Goal: Task Accomplishment & Management: Manage account settings

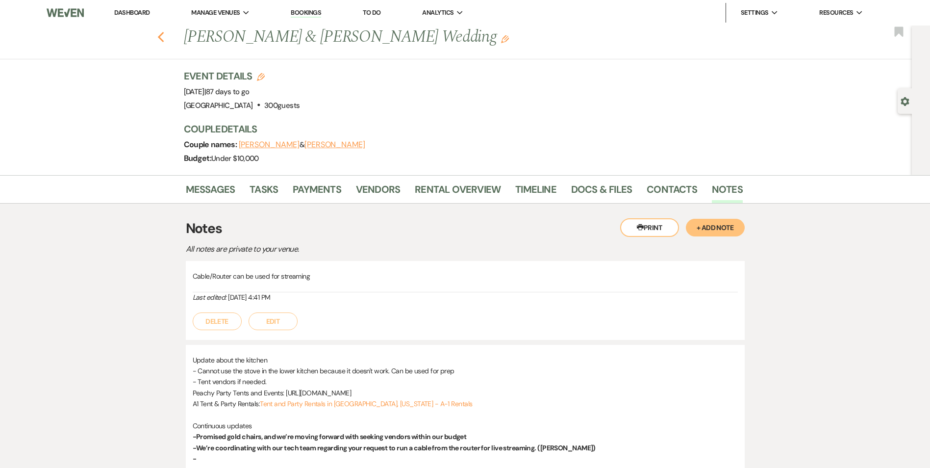
click at [165, 32] on icon "Previous" at bounding box center [160, 37] width 7 height 12
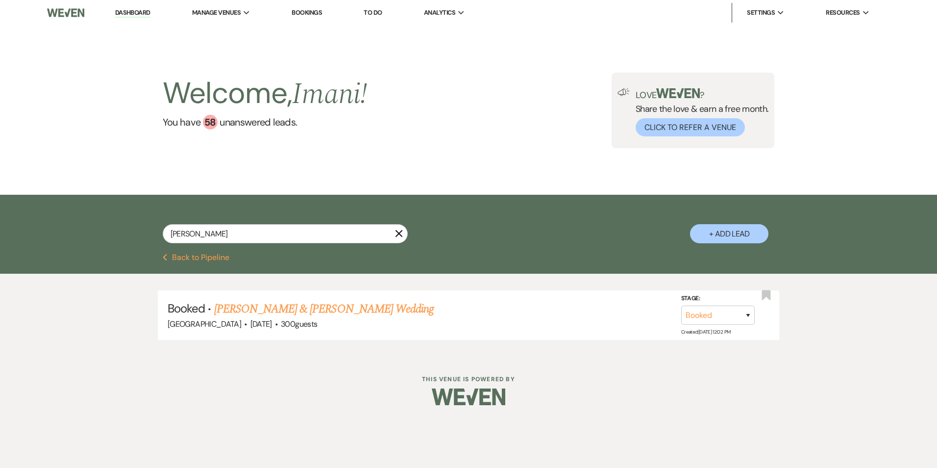
type input "shereka"
select select "8"
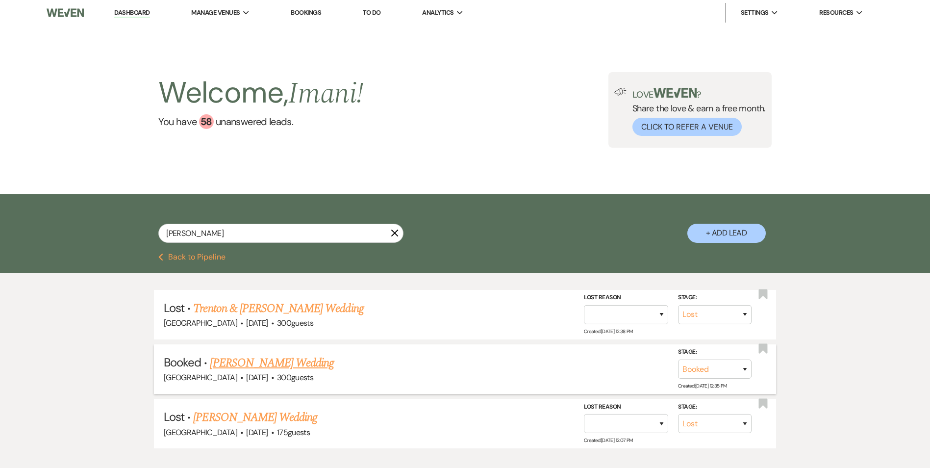
click at [271, 361] on link "Shereka Poole's Wedding" at bounding box center [272, 363] width 124 height 18
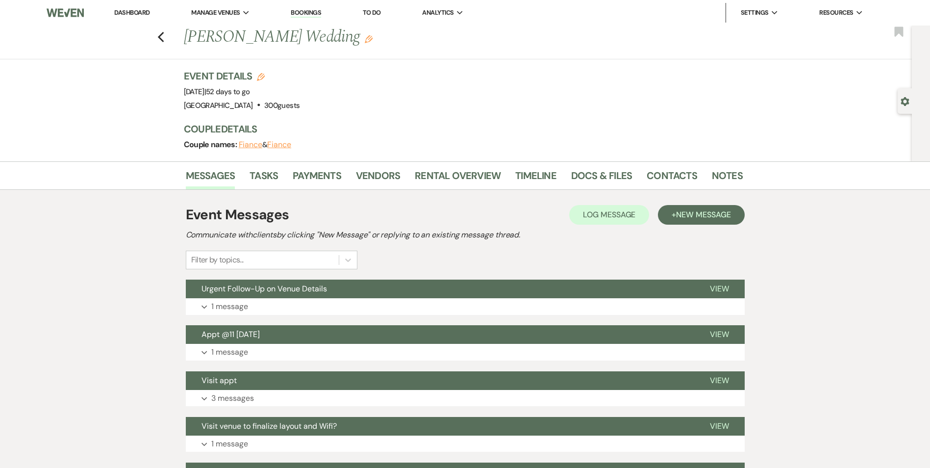
click at [593, 166] on li "Docs & Files" at bounding box center [608, 178] width 75 height 24
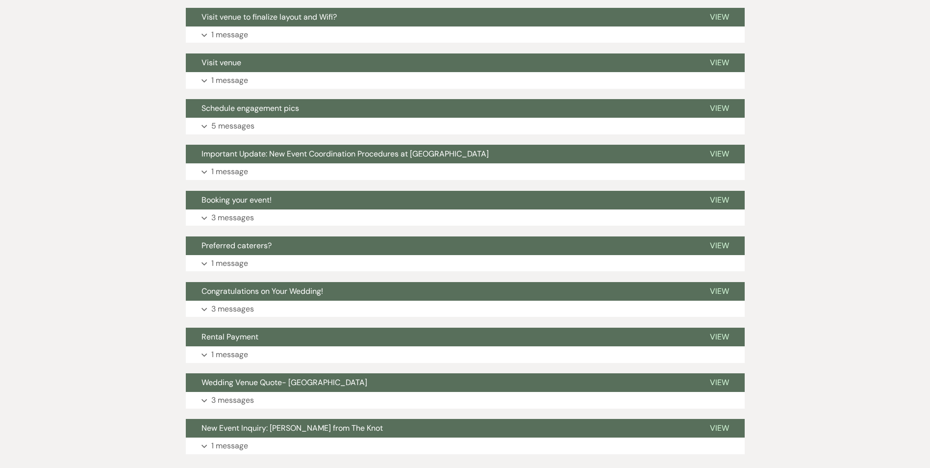
scroll to position [473, 0]
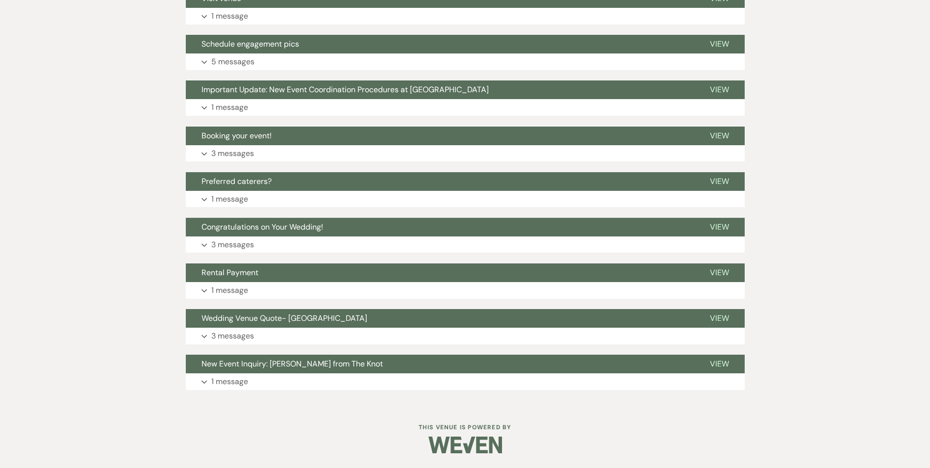
click at [815, 373] on div "Messages Tasks Payments Vendors Rental Overview Timeline Docs & Files Contacts …" at bounding box center [465, 46] width 930 height 716
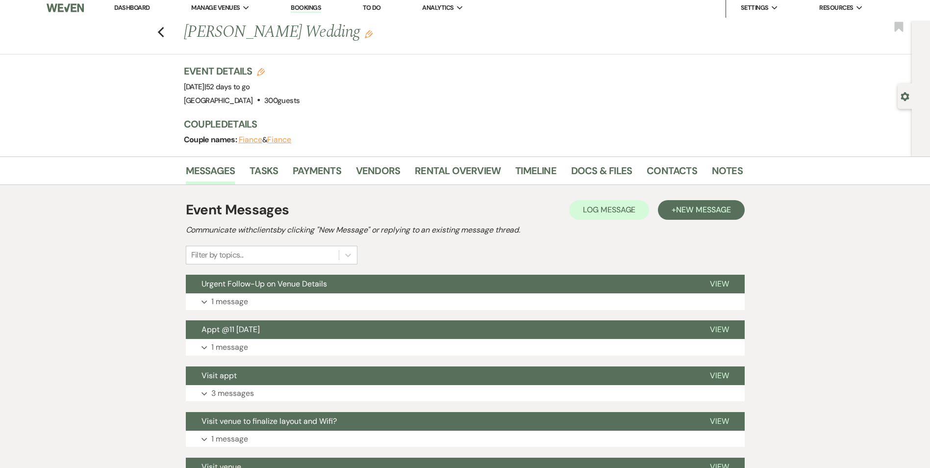
scroll to position [0, 0]
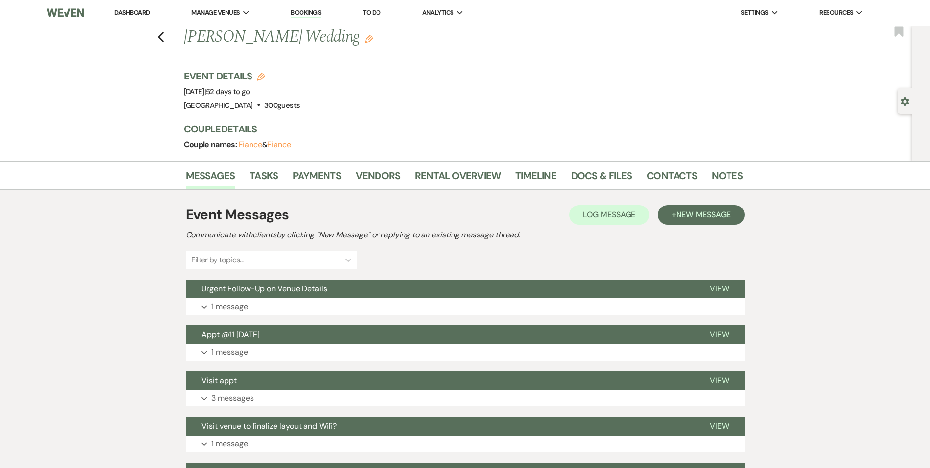
click at [488, 77] on div "Event Details Edit Event Date: Friday, October 3rd, 2025 | 52 days to go Venue:…" at bounding box center [458, 90] width 549 height 43
click at [587, 177] on link "Docs & Files" at bounding box center [601, 179] width 61 height 22
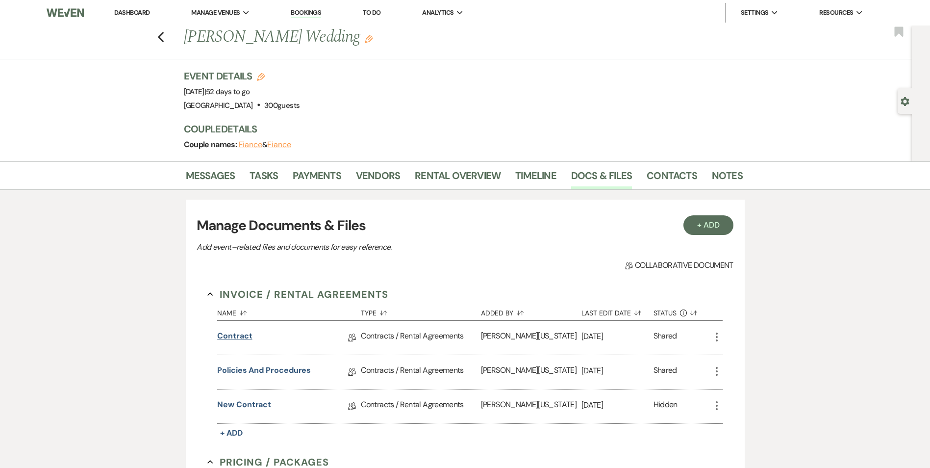
click at [225, 337] on link "Contract" at bounding box center [234, 337] width 35 height 15
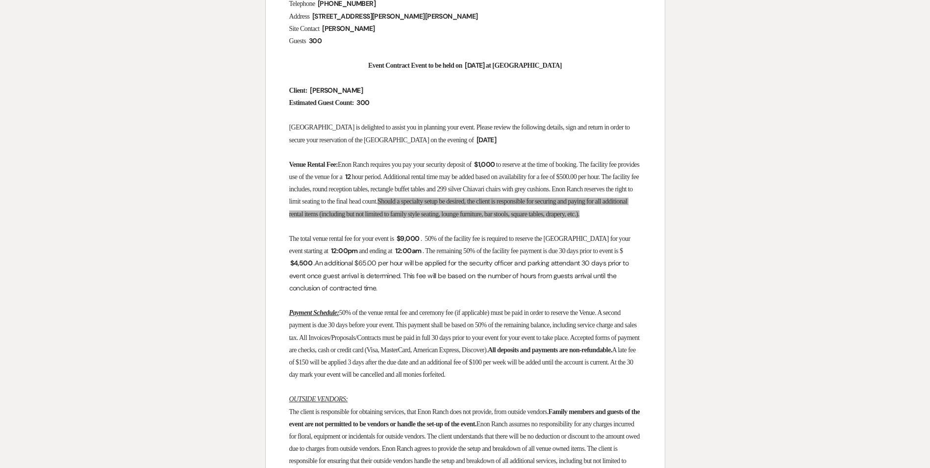
scroll to position [294, 0]
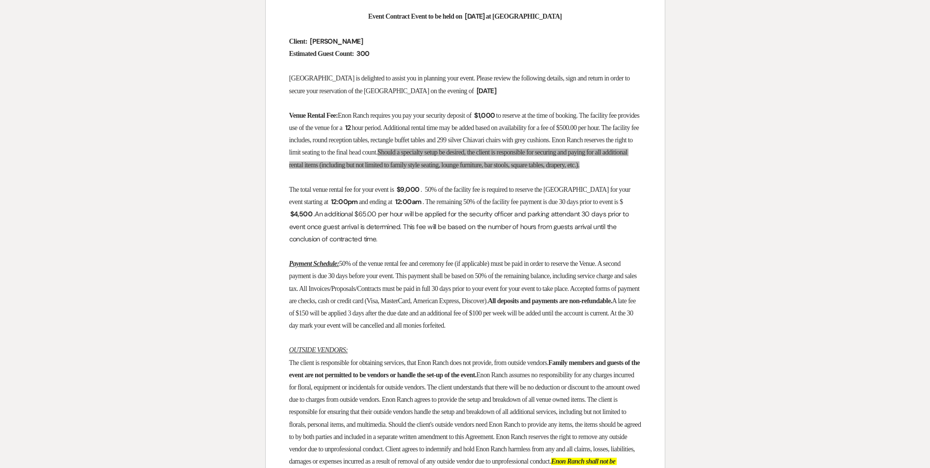
drag, startPoint x: 290, startPoint y: 113, endPoint x: 425, endPoint y: 354, distance: 276.2
copy div "Venue Rental Fee: Enon Ranch requires you pay your security deposit of ﻿ $1,000…"
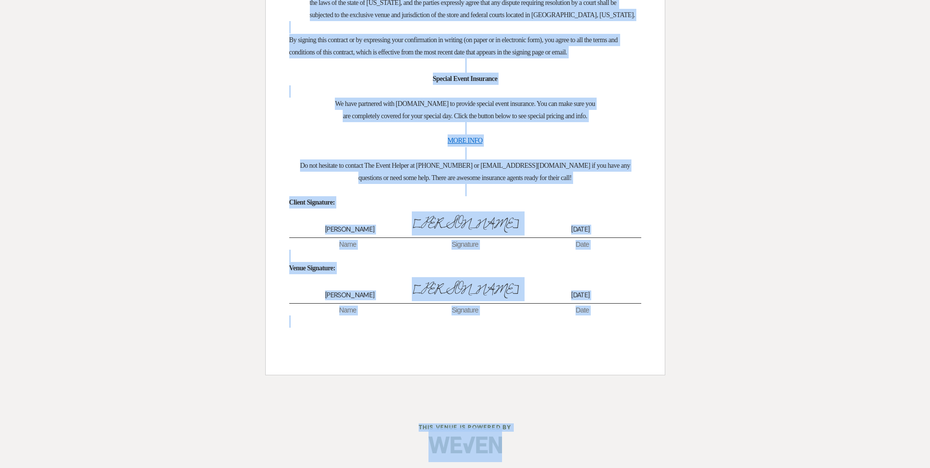
scroll to position [3554, 0]
drag, startPoint x: 291, startPoint y: 176, endPoint x: 595, endPoint y: 320, distance: 336.5
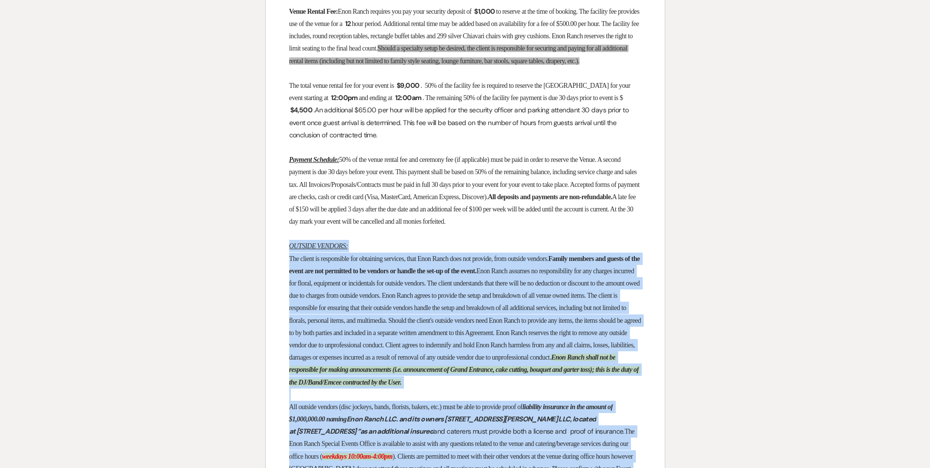
scroll to position [320, 0]
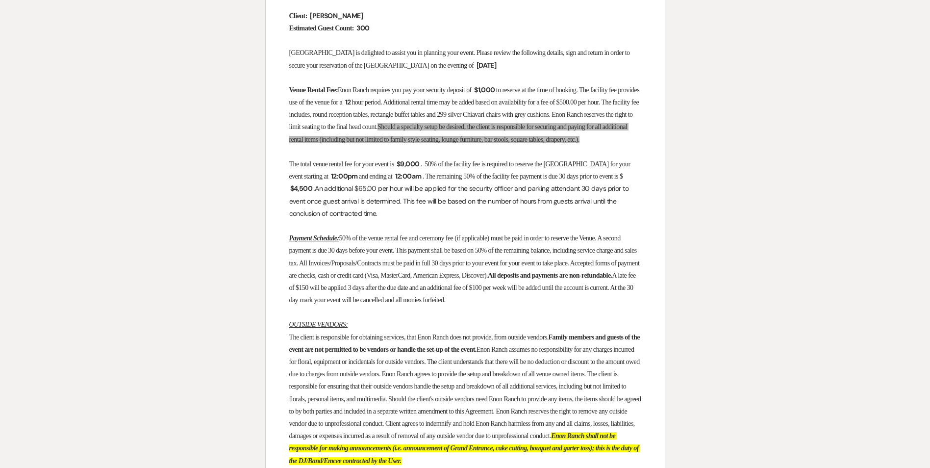
click at [315, 318] on p at bounding box center [465, 312] width 352 height 12
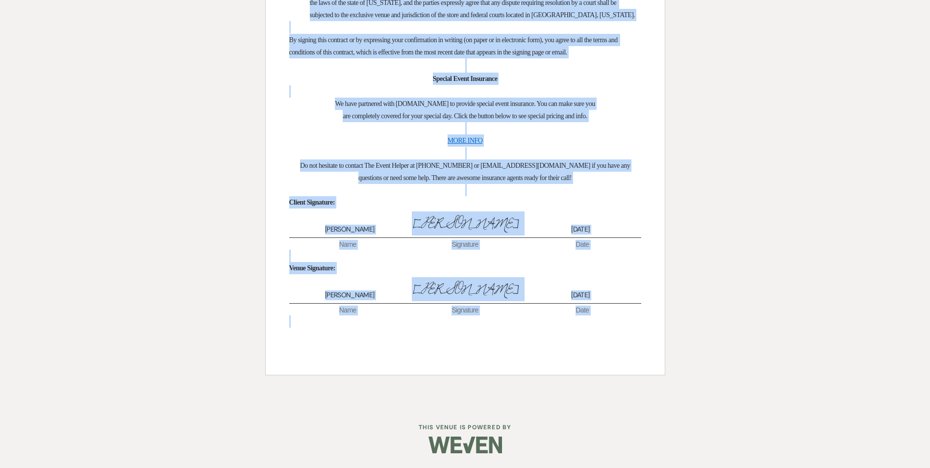
scroll to position [3554, 0]
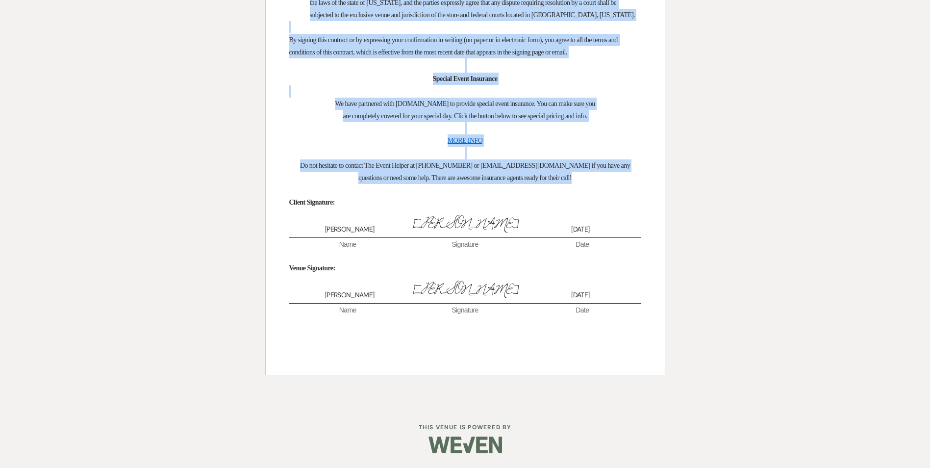
drag, startPoint x: 281, startPoint y: 345, endPoint x: 589, endPoint y: 174, distance: 351.7
copy div "OUTSIDE VENDORS: The client is responsible for obtaining services, that Enon Ra…"
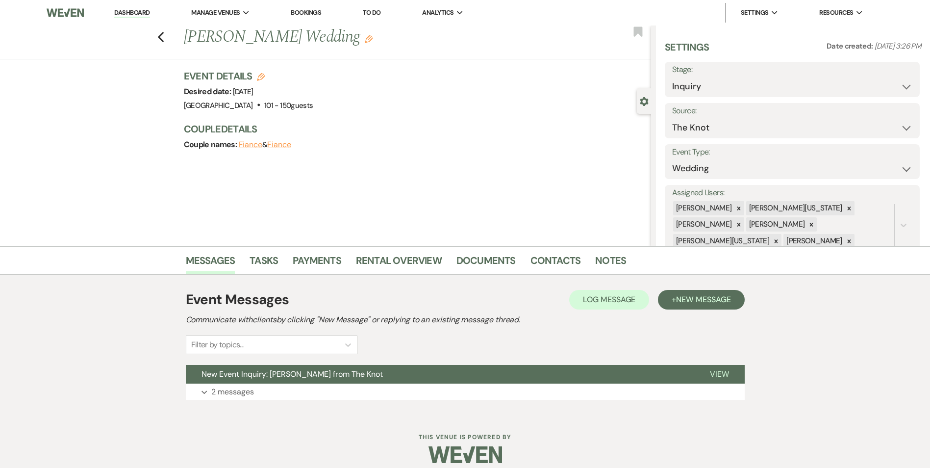
click at [123, 15] on link "Dashboard" at bounding box center [131, 12] width 35 height 9
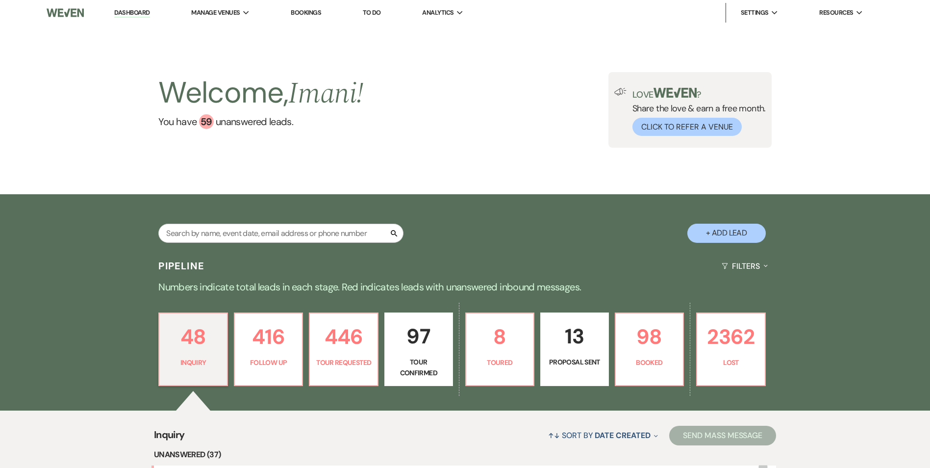
click at [318, 10] on link "Bookings" at bounding box center [306, 12] width 30 height 8
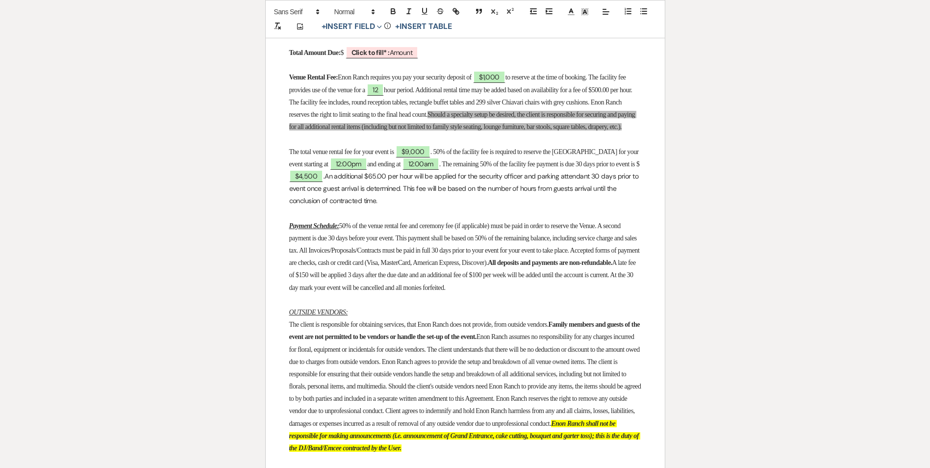
scroll to position [686, 0]
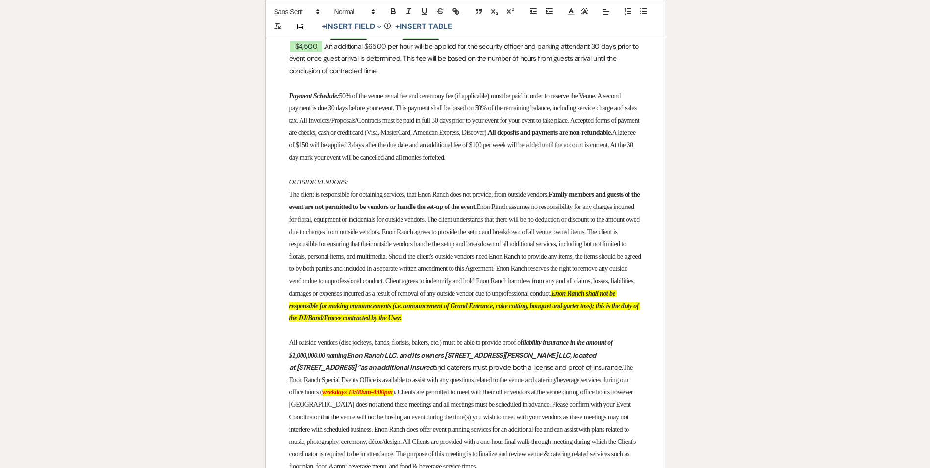
click at [304, 176] on p at bounding box center [465, 170] width 352 height 12
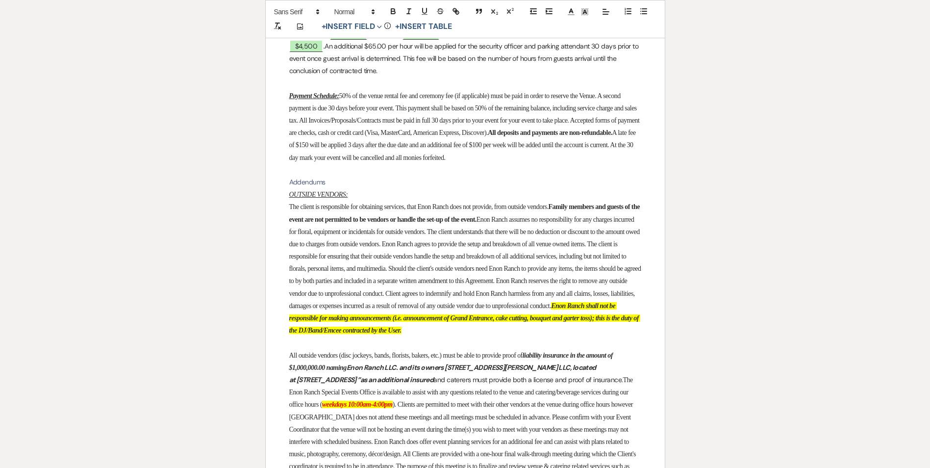
drag, startPoint x: 325, startPoint y: 203, endPoint x: 281, endPoint y: 202, distance: 44.1
drag, startPoint x: 290, startPoint y: 207, endPoint x: 354, endPoint y: 209, distance: 63.7
click at [354, 188] on p "Addendums" at bounding box center [465, 182] width 352 height 12
click at [394, 6] on button "button" at bounding box center [393, 11] width 14 height 12
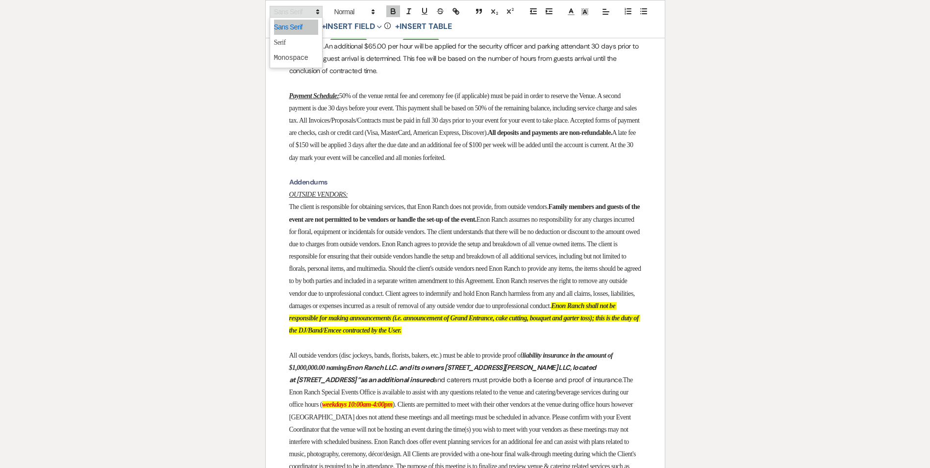
click at [289, 13] on span at bounding box center [296, 12] width 53 height 12
click at [297, 41] on span at bounding box center [296, 42] width 44 height 15
click at [406, 9] on icon "button" at bounding box center [408, 11] width 9 height 9
click at [420, 13] on icon "button" at bounding box center [424, 11] width 9 height 9
click at [364, 164] on p "Payment Schedule: 50% of the venue rental fee and ceremony fee (if applicable) …" at bounding box center [465, 127] width 352 height 74
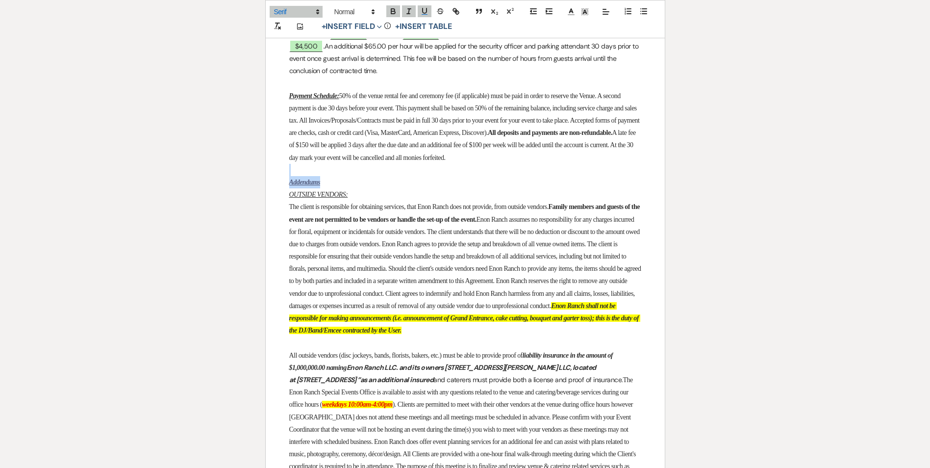
drag, startPoint x: 330, startPoint y: 212, endPoint x: 278, endPoint y: 205, distance: 52.5
click at [570, 12] on line at bounding box center [571, 12] width 2 height 0
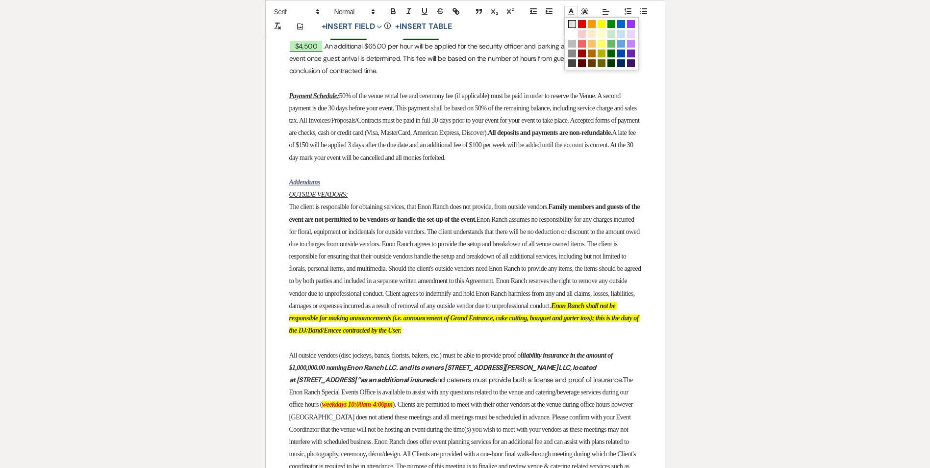
click at [575, 21] on span at bounding box center [572, 24] width 8 height 8
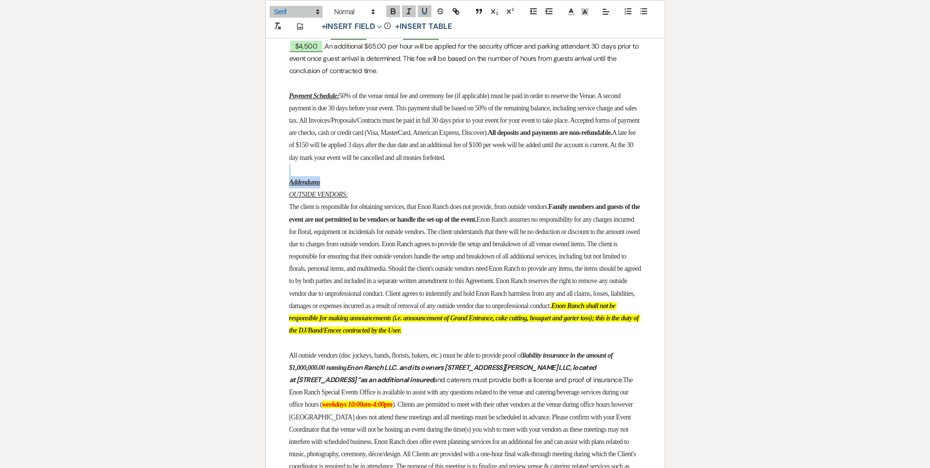
click at [363, 176] on p at bounding box center [465, 170] width 352 height 12
click at [339, 188] on p "Addendums" at bounding box center [465, 182] width 352 height 12
click at [329, 200] on p "OUTSIDE VENDORS:" at bounding box center [465, 194] width 352 height 12
click at [331, 99] on u "Payment Schedule:" at bounding box center [314, 95] width 50 height 7
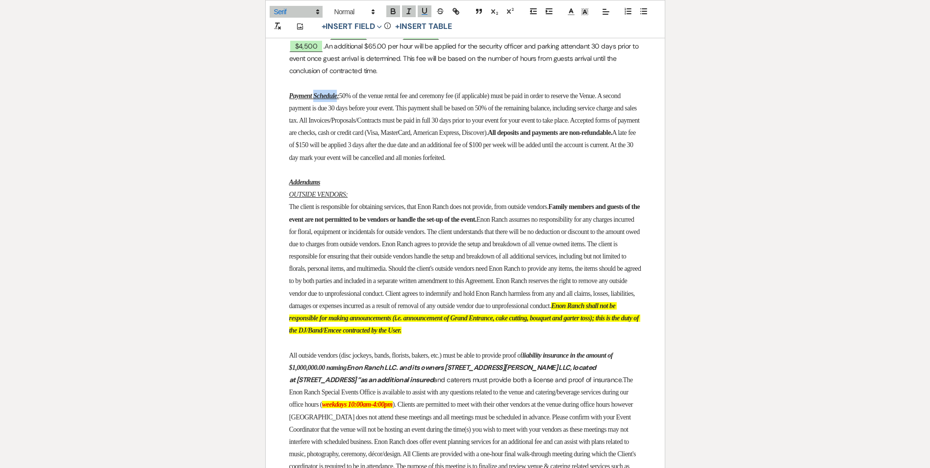
click at [331, 99] on u "Payment Schedule:" at bounding box center [314, 95] width 50 height 7
click at [330, 99] on u "Payment Schedule:" at bounding box center [314, 95] width 50 height 7
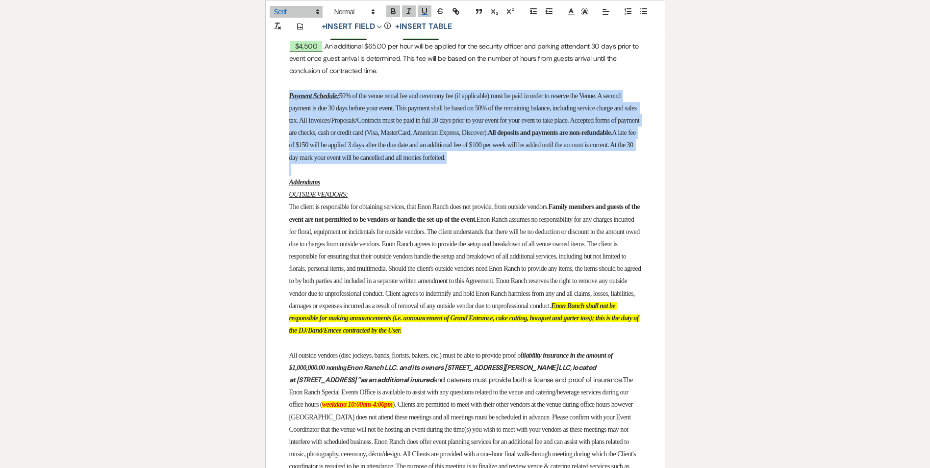
click at [330, 99] on u "Payment Schedule:" at bounding box center [314, 95] width 50 height 7
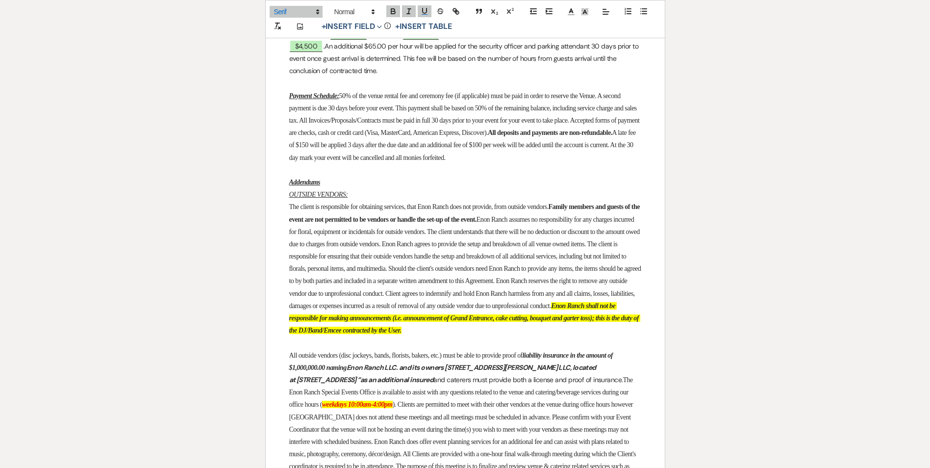
click at [320, 186] on u "Addendums" at bounding box center [304, 181] width 31 height 7
click at [330, 188] on p "Addendums" at bounding box center [465, 182] width 352 height 12
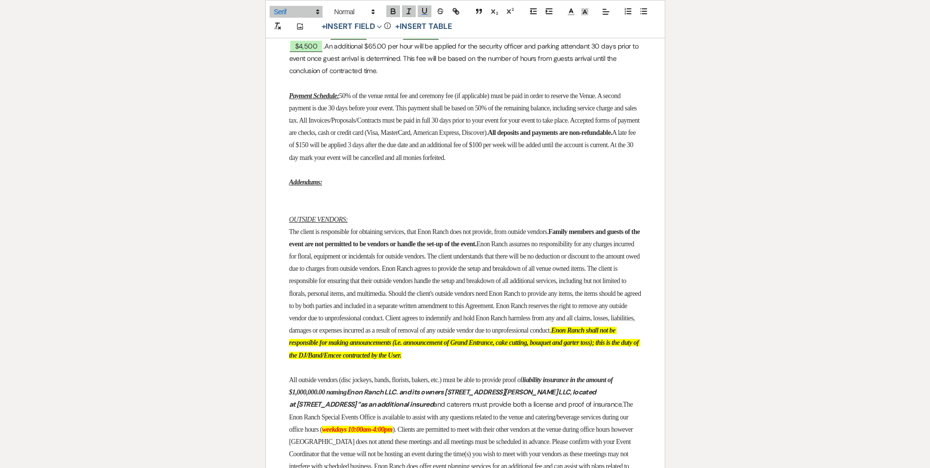
click at [344, 188] on p "Addendums:" at bounding box center [465, 182] width 352 height 12
click at [325, 213] on p at bounding box center [465, 206] width 352 height 12
click at [348, 188] on p "Addendums:" at bounding box center [465, 182] width 352 height 12
click at [306, 213] on p at bounding box center [465, 206] width 352 height 12
click at [297, 200] on p at bounding box center [465, 194] width 352 height 12
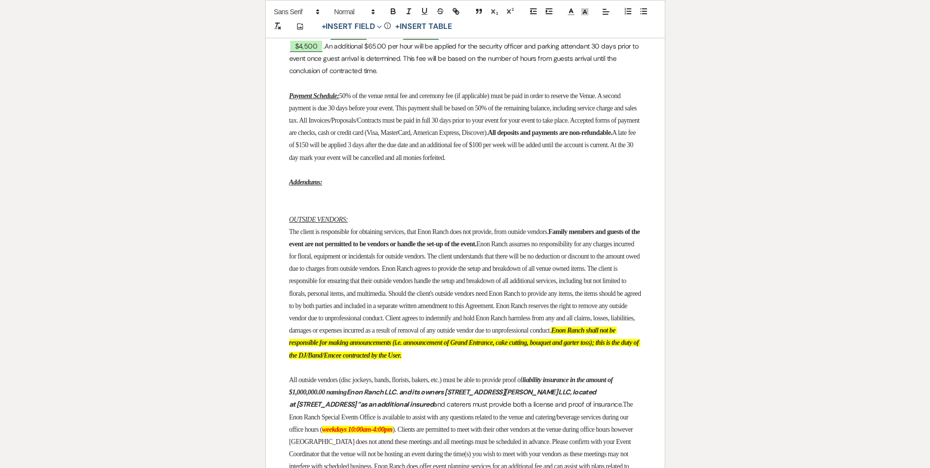
click at [308, 213] on p at bounding box center [465, 206] width 352 height 12
click at [305, 213] on p at bounding box center [465, 206] width 352 height 12
click at [302, 200] on p at bounding box center [465, 194] width 352 height 12
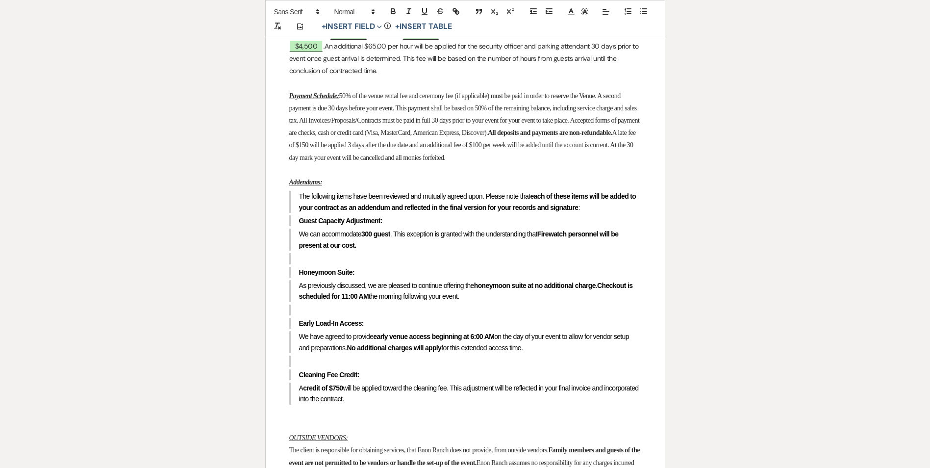
click at [295, 213] on blockquote "The following items have been reviewed and mutually agreed upon. Please note th…" at bounding box center [465, 202] width 352 height 22
drag, startPoint x: 298, startPoint y: 225, endPoint x: 284, endPoint y: 223, distance: 14.0
click at [346, 188] on p "Addendums:" at bounding box center [465, 182] width 352 height 12
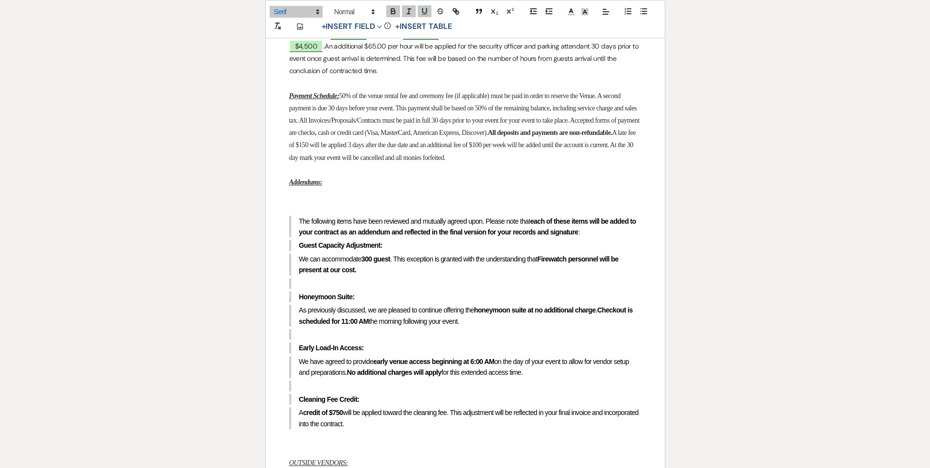
click at [291, 213] on p "﻿" at bounding box center [465, 206] width 352 height 12
click at [290, 200] on p at bounding box center [465, 194] width 352 height 12
click at [293, 200] on p "The following items have been reviewed and manually" at bounding box center [465, 194] width 352 height 12
click at [525, 200] on p "As of August 8, 2025, the following items have been reviewed and manually" at bounding box center [465, 194] width 352 height 12
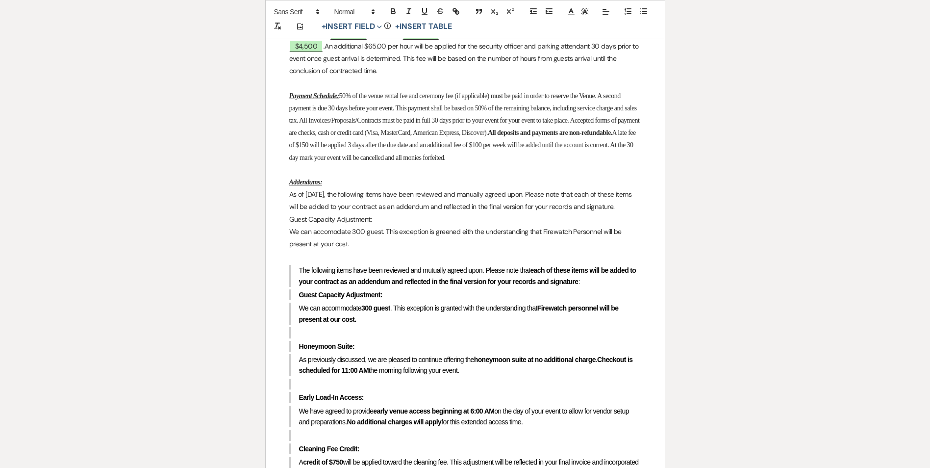
click at [466, 250] on p "We can accomodate 300 guest. This exception is greened eith the understanding t…" at bounding box center [465, 237] width 352 height 25
click at [417, 287] on blockquote "The following items have been reviewed and mutually agreed upon. Please note th…" at bounding box center [465, 276] width 352 height 22
click at [465, 250] on p "We can accomodate 300 guest. This exception is greened eith the understanding t…" at bounding box center [465, 237] width 352 height 25
click at [450, 250] on p "We can accomodate 300 guest. This exception is greened eith the understanding t…" at bounding box center [465, 237] width 352 height 25
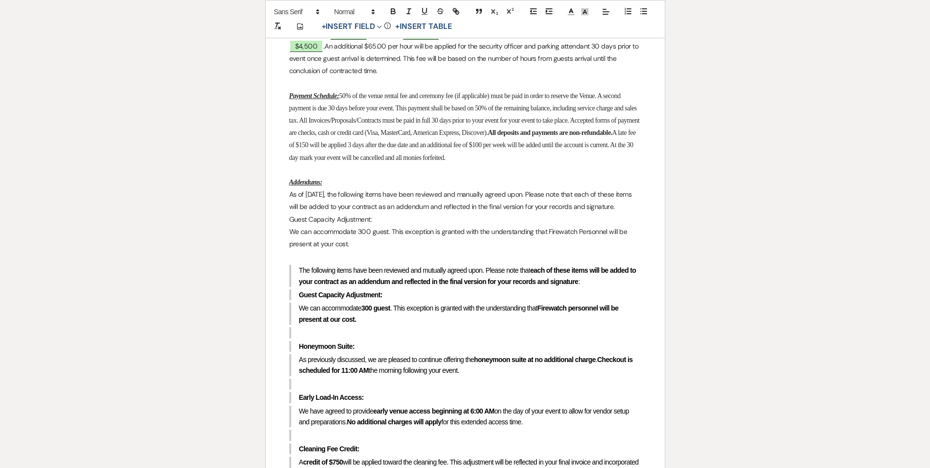
click at [375, 250] on p "We can accommodate 300 guest. This exception is granted with the understanding …" at bounding box center [465, 237] width 352 height 25
drag, startPoint x: 287, startPoint y: 248, endPoint x: 375, endPoint y: 254, distance: 88.4
click at [375, 225] on p "Guest Capacity Adjustment:" at bounding box center [465, 219] width 352 height 12
drag, startPoint x: 287, startPoint y: 248, endPoint x: 373, endPoint y: 245, distance: 85.8
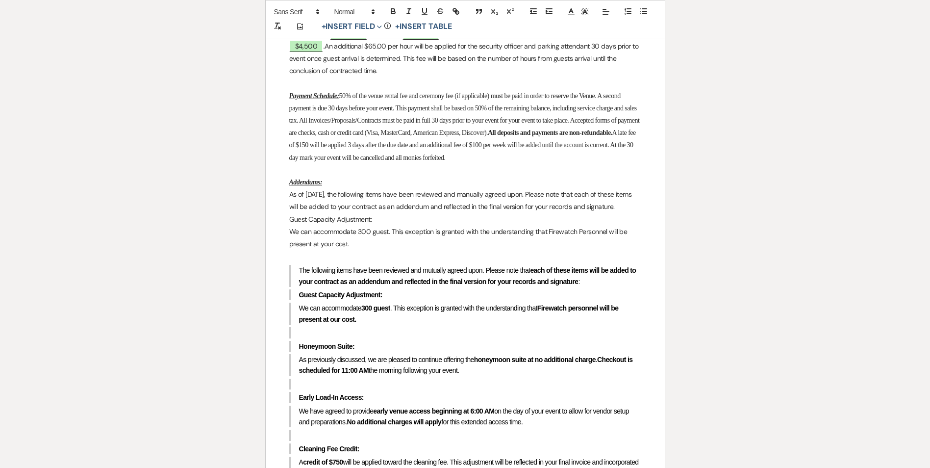
click at [394, 13] on icon "button" at bounding box center [393, 11] width 9 height 9
click at [393, 225] on p "Guest Capacity Adjustment:" at bounding box center [465, 219] width 352 height 12
click at [291, 213] on p "As of August 8, 2025, the following items have been reviewed and manually agree…" at bounding box center [465, 200] width 352 height 25
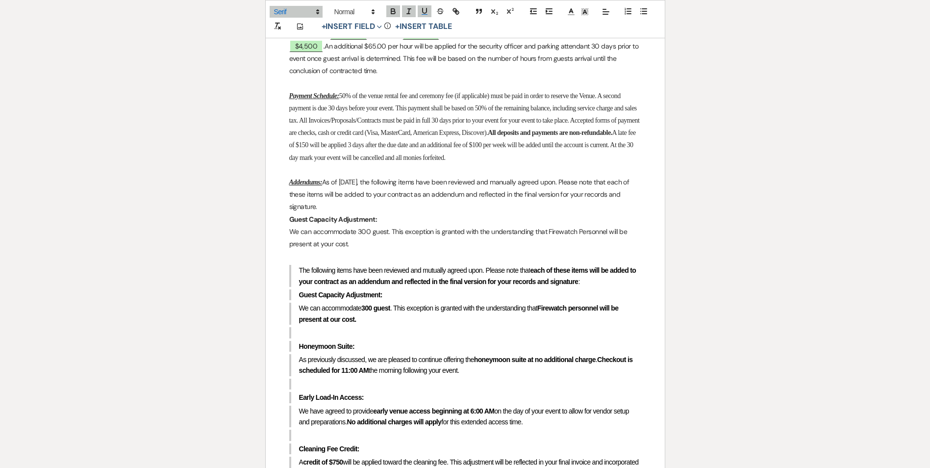
click at [338, 213] on p "Addendums: As of August 8, 2025, the following items have been reviewed and man…" at bounding box center [465, 194] width 352 height 37
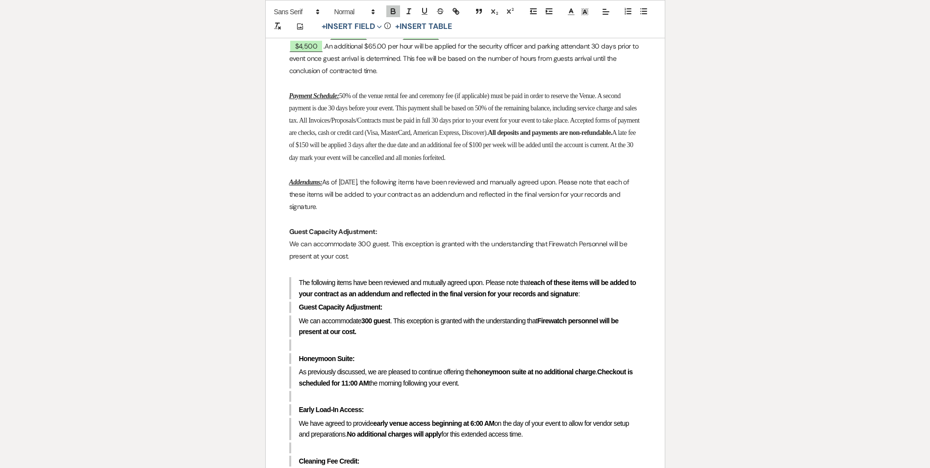
click at [358, 262] on p "We can accommodate 300 guest. This exception is granted with the understanding …" at bounding box center [465, 250] width 352 height 25
click at [360, 274] on p at bounding box center [465, 268] width 352 height 12
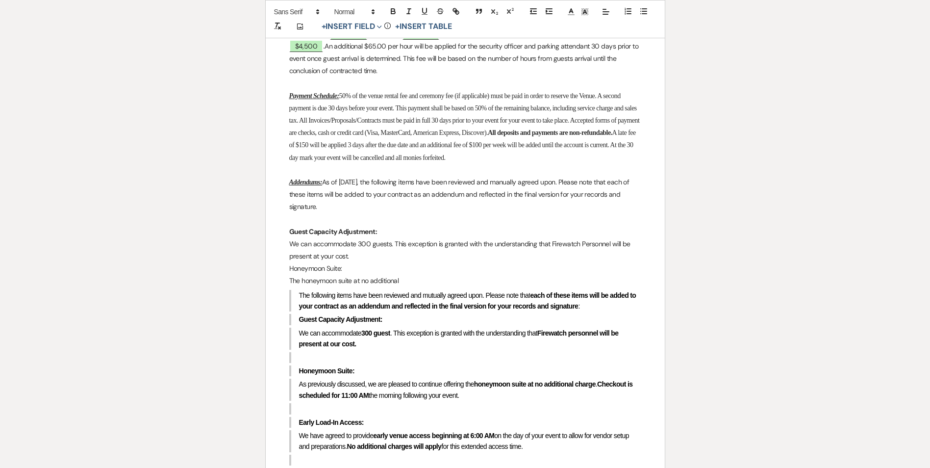
click at [299, 287] on p "The honeymoon suite at no additional" at bounding box center [465, 280] width 352 height 12
click at [295, 287] on p "The honeymoon suite at no additional" at bounding box center [465, 280] width 352 height 12
click at [466, 287] on p "Client will have access to the honeymoon suite at no additional" at bounding box center [465, 280] width 352 height 12
click at [481, 287] on p "Client will have access to the honeymoon suite at no additional" at bounding box center [465, 280] width 352 height 12
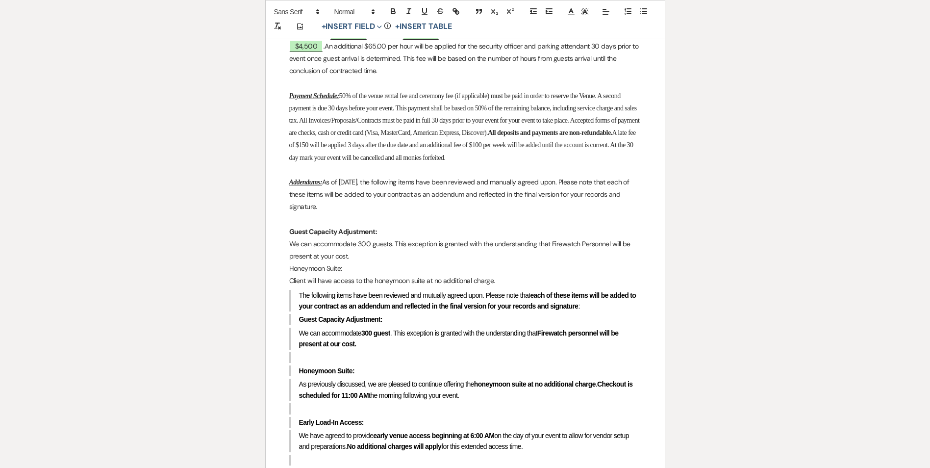
click at [492, 274] on p "Honeymoon Suite:" at bounding box center [465, 268] width 352 height 12
click at [504, 287] on p "Client will have access to the honeymoon suite at no additional charge." at bounding box center [465, 280] width 352 height 12
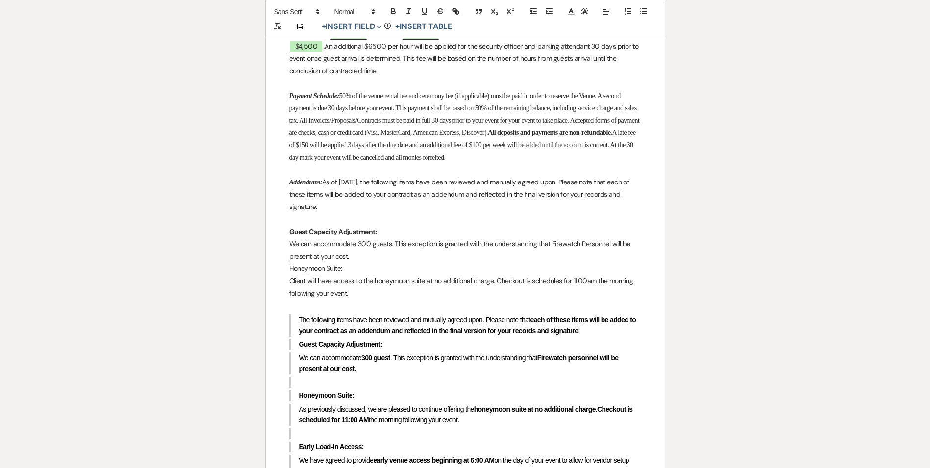
drag, startPoint x: 286, startPoint y: 296, endPoint x: 377, endPoint y: 296, distance: 91.7
click at [391, 6] on button "button" at bounding box center [393, 11] width 14 height 12
click at [372, 262] on p "We can accommodate 300 guests. This exception is granted with the understanding…" at bounding box center [465, 250] width 352 height 25
click at [329, 299] on p "Client will have access to the honeymoon suite at no additional charge. Checkou…" at bounding box center [465, 286] width 352 height 25
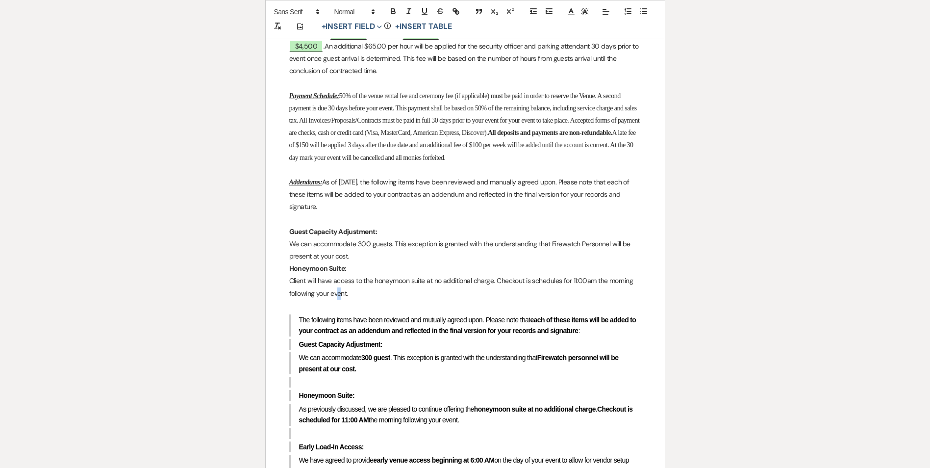
click at [339, 299] on p "Client will have access to the honeymoon suite at no additional charge. Checkou…" at bounding box center [465, 286] width 352 height 25
click at [362, 312] on p at bounding box center [465, 305] width 352 height 12
click at [295, 225] on p at bounding box center [465, 219] width 352 height 12
click at [363, 299] on p "Client will have access to the honeymoon suite at no additional charge. Checkou…" at bounding box center [465, 286] width 352 height 25
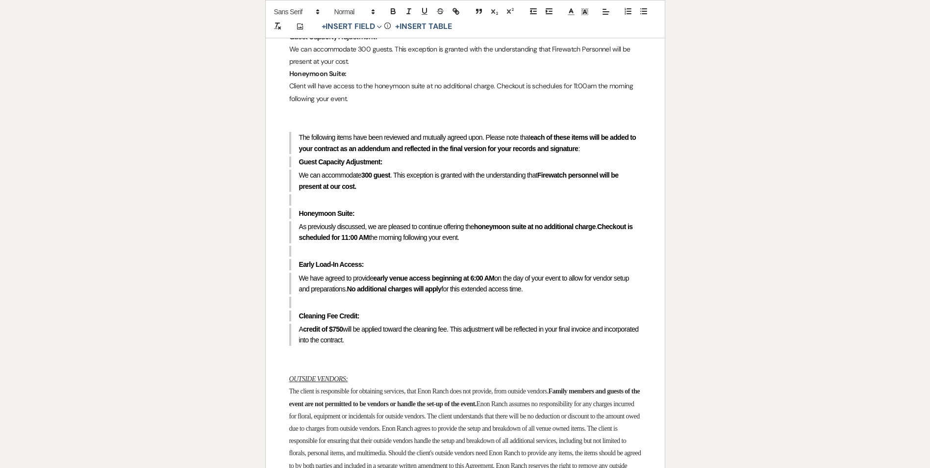
scroll to position [882, 0]
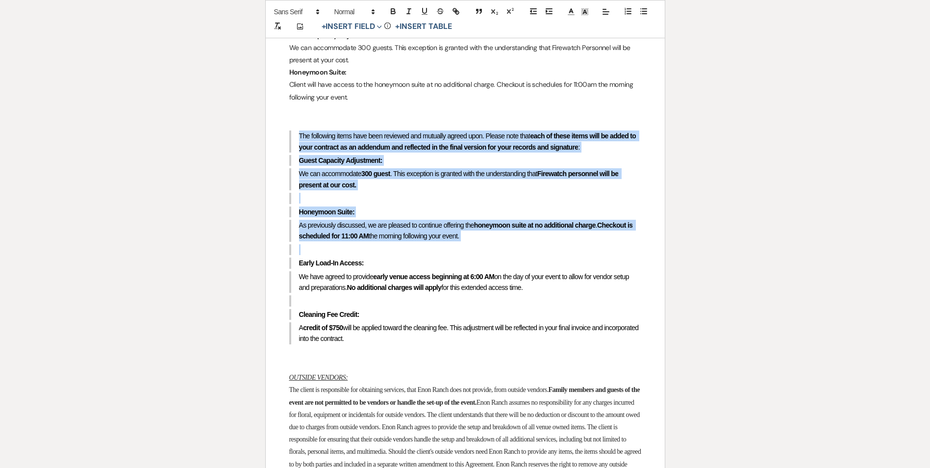
drag, startPoint x: 467, startPoint y: 273, endPoint x: 294, endPoint y: 168, distance: 202.3
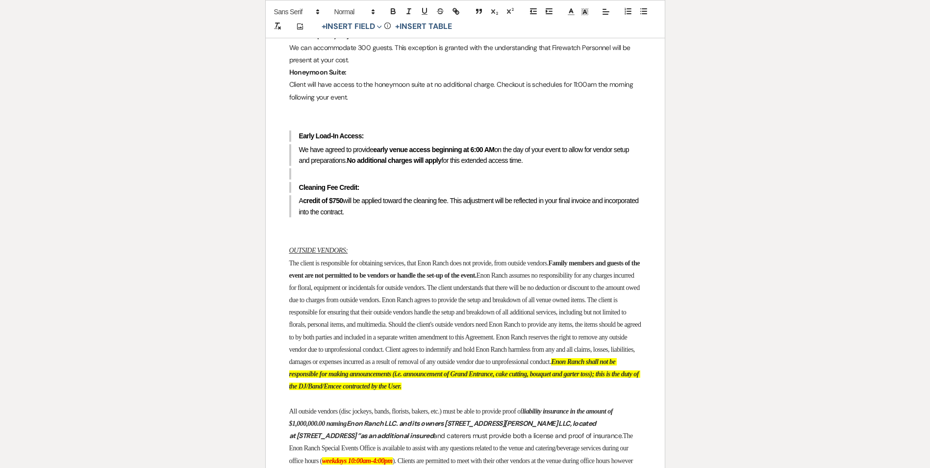
click at [358, 103] on p "Client will have access to the honeymoon suite at no additional charge. Checkou…" at bounding box center [465, 90] width 352 height 25
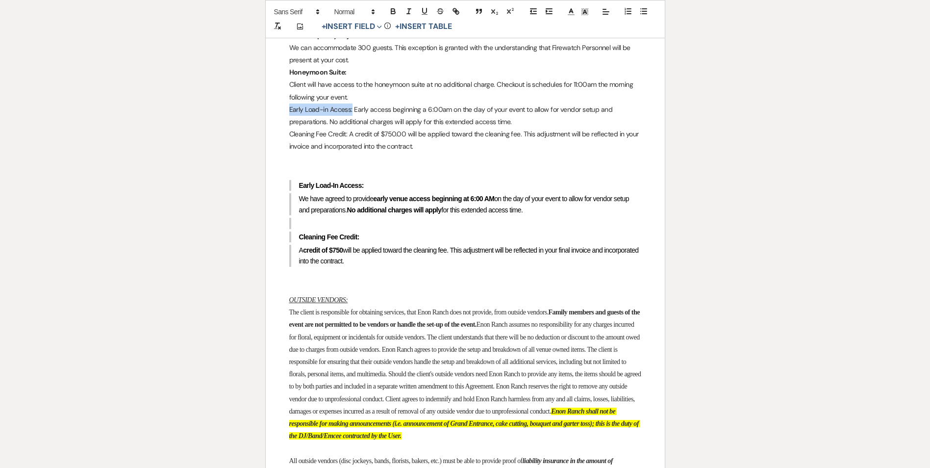
drag, startPoint x: 290, startPoint y: 139, endPoint x: 353, endPoint y: 137, distance: 63.8
click at [352, 128] on p "Early Load-in Access: Early access beginning a 6:00am on the day of your event …" at bounding box center [465, 115] width 352 height 25
click at [392, 9] on icon "button" at bounding box center [392, 10] width 3 height 2
click at [373, 152] on p "Cleaning Fee Credit: A credit of $750.00 will be applied toward the cleaning fe…" at bounding box center [465, 140] width 352 height 25
click at [359, 128] on p "Early Load-in Access: Early access beginning a 6:00am on the day of your event …" at bounding box center [465, 115] width 352 height 25
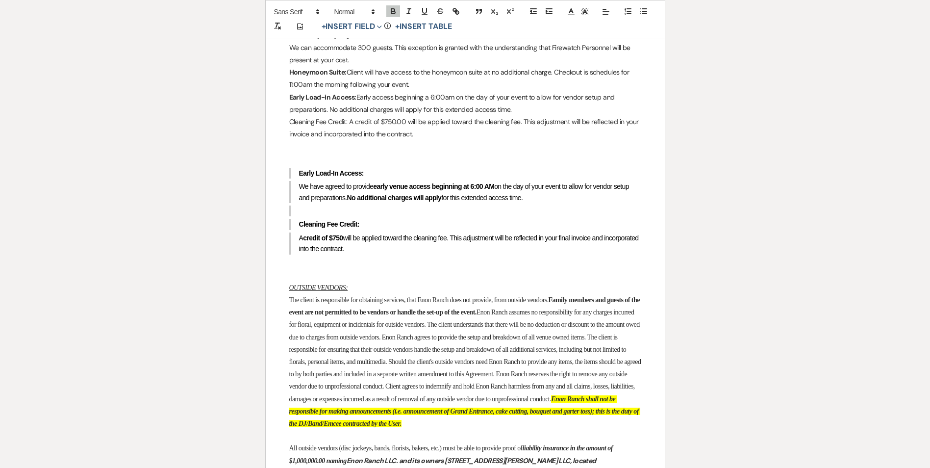
click at [290, 66] on p "We can accommodate 300 guests. This exception is granted with the understanding…" at bounding box center [465, 54] width 352 height 25
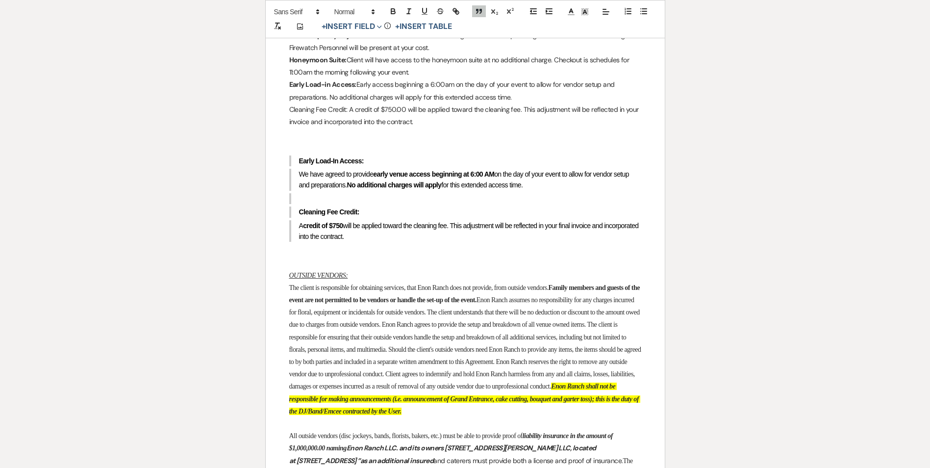
drag, startPoint x: 394, startPoint y: 272, endPoint x: 299, endPoint y: 174, distance: 135.9
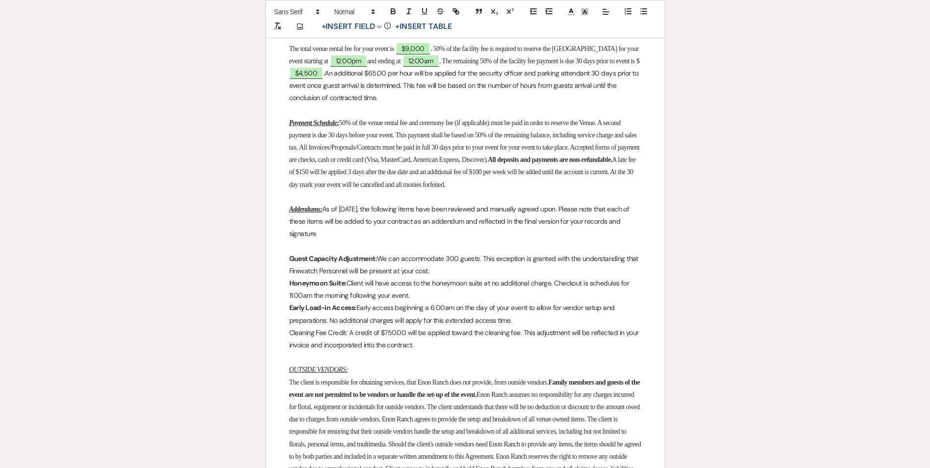
scroll to position [637, 0]
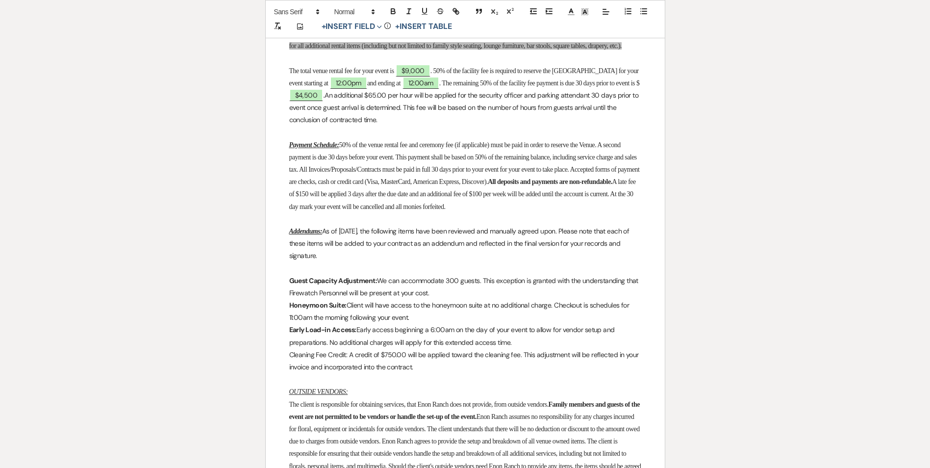
click at [419, 138] on p at bounding box center [465, 132] width 352 height 12
click at [411, 179] on p "Payment Schedule: 50% of the venue rental fee and ceremony fee (if applicable) …" at bounding box center [465, 176] width 352 height 74
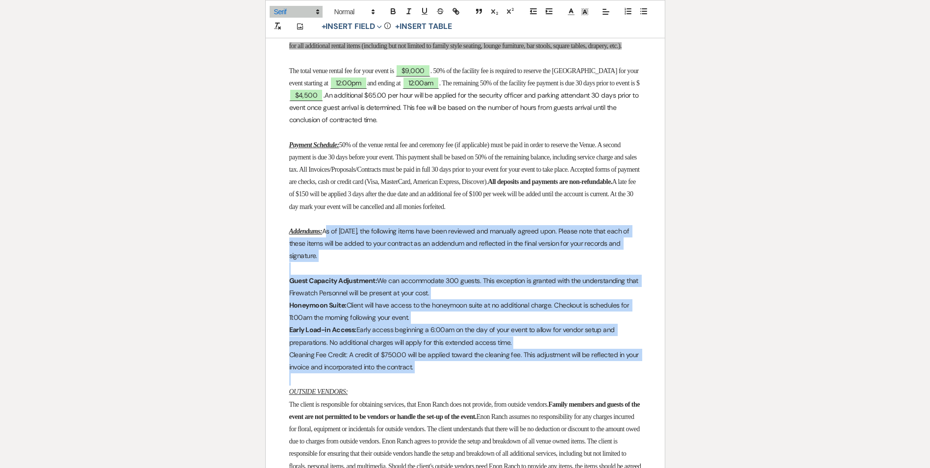
drag, startPoint x: 333, startPoint y: 259, endPoint x: 472, endPoint y: 406, distance: 202.5
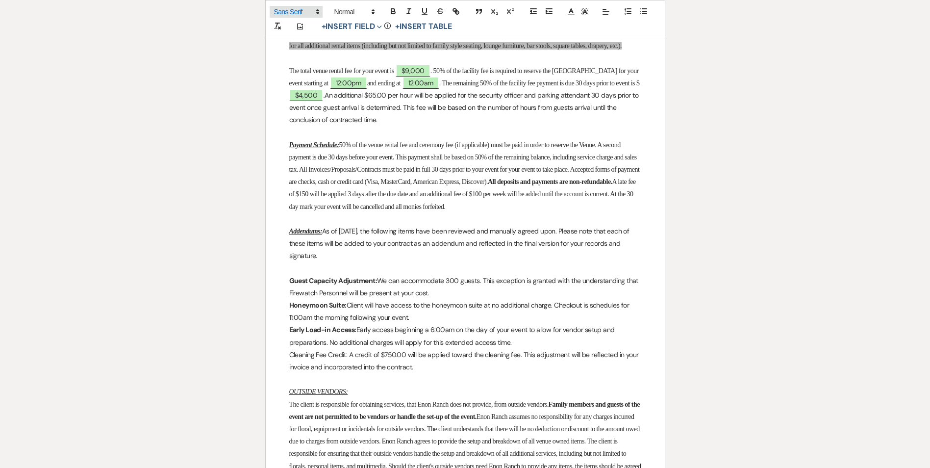
click at [302, 6] on span at bounding box center [296, 12] width 53 height 12
click at [297, 37] on span at bounding box center [296, 42] width 44 height 15
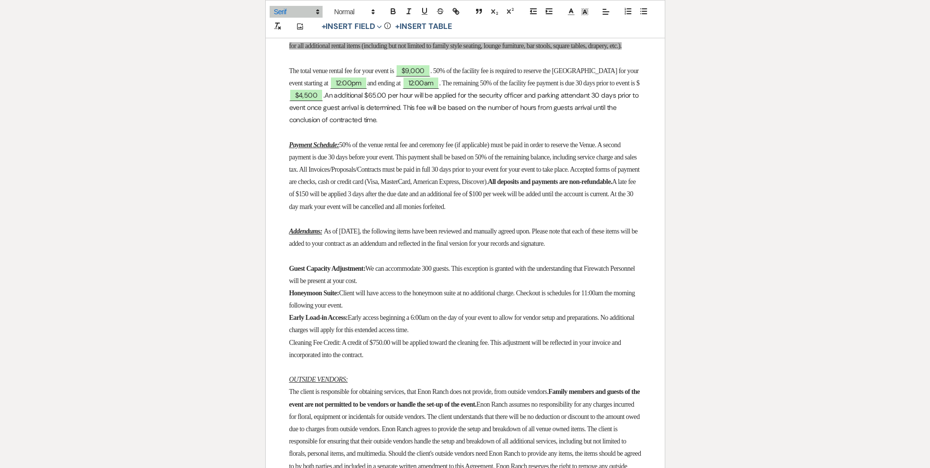
click at [449, 385] on p "OUTSIDE VENDORS:" at bounding box center [465, 379] width 352 height 12
click at [587, 160] on span "50% of the venue rental fee and ceremony fee (if applicable) must be paid in or…" at bounding box center [465, 163] width 352 height 45
click at [405, 311] on p "Honeymoon Suite: Client will have access to the honeymoon suite at no additiona…" at bounding box center [465, 299] width 352 height 25
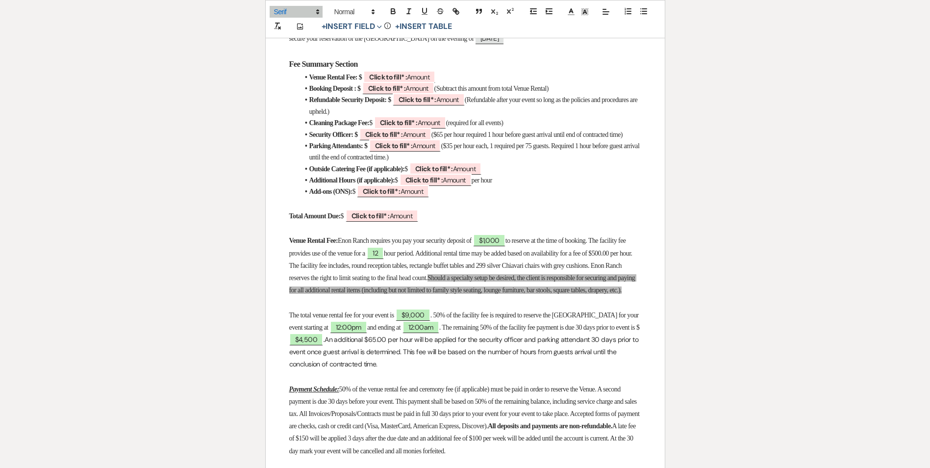
scroll to position [392, 0]
click at [415, 119] on b "Click to fill* :" at bounding box center [399, 123] width 38 height 9
select select "owner"
select select "Amount"
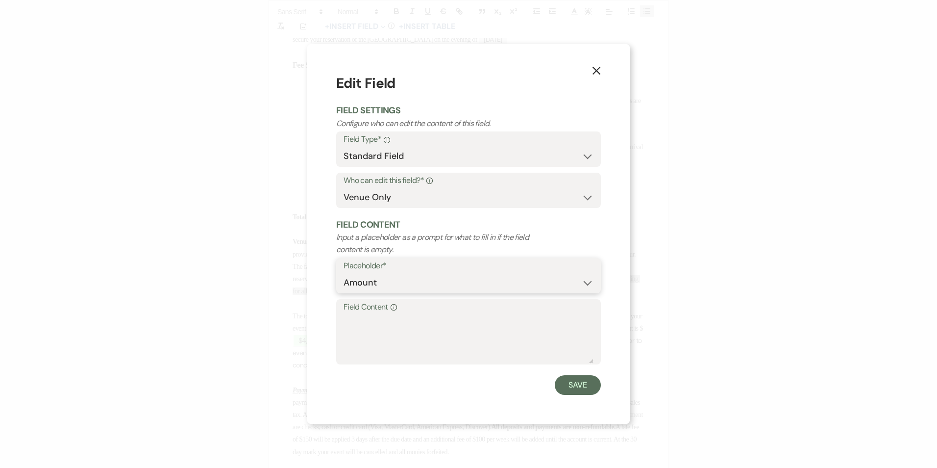
click at [375, 287] on select "Custom Placeholder Date Time Name Location Venue Name Type Number Budget Addres…" at bounding box center [469, 282] width 250 height 19
click at [369, 320] on textarea "Field Content Info" at bounding box center [469, 338] width 250 height 49
type textarea "&"
type textarea "$750"
click at [585, 377] on button "Save" at bounding box center [578, 385] width 46 height 20
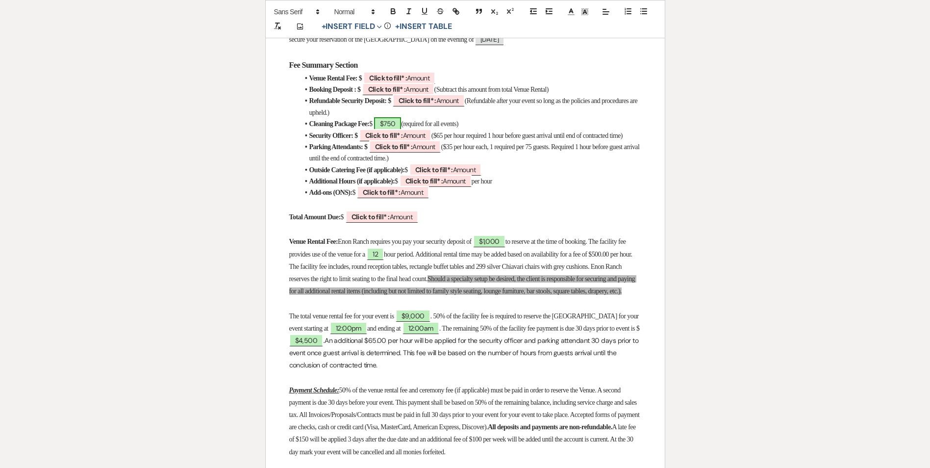
click at [395, 118] on span "$750" at bounding box center [387, 123] width 27 height 13
select select "owner"
select select "Amount"
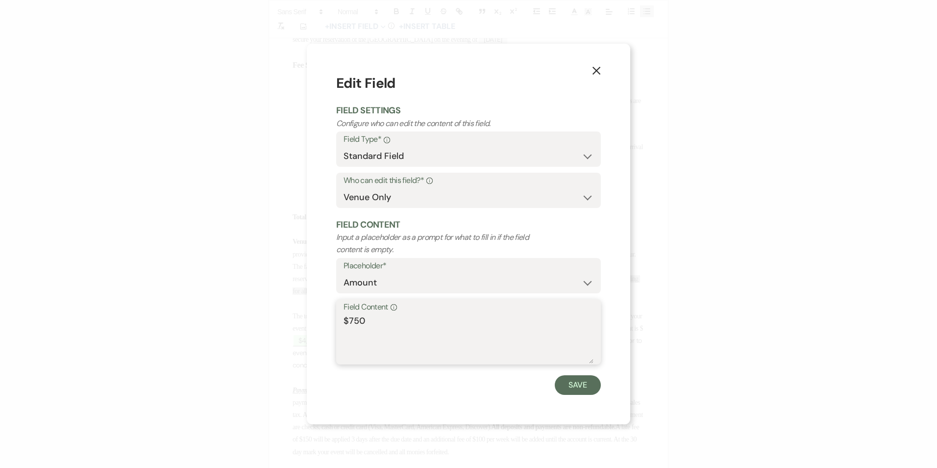
click at [350, 323] on textarea "$750" at bounding box center [469, 338] width 250 height 49
type textarea "750"
click at [576, 384] on button "Save" at bounding box center [578, 385] width 46 height 20
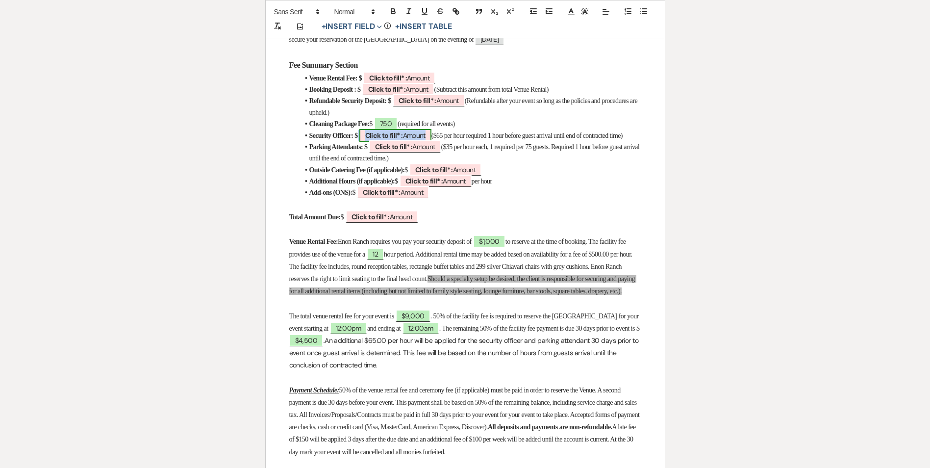
click at [389, 131] on b "Click to fill* :" at bounding box center [384, 135] width 38 height 9
select select "owner"
select select "Amount"
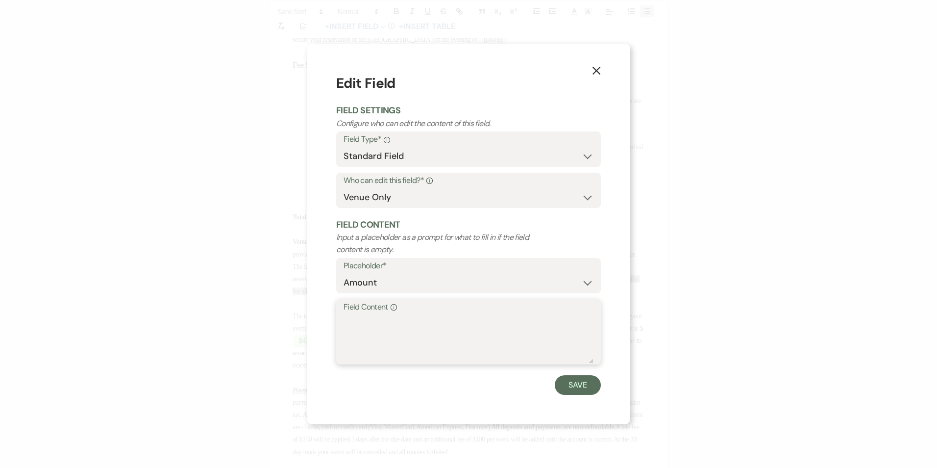
click at [366, 327] on textarea "Field Content Info" at bounding box center [469, 338] width 250 height 49
type textarea "TBA"
click at [567, 380] on button "Save" at bounding box center [578, 385] width 46 height 20
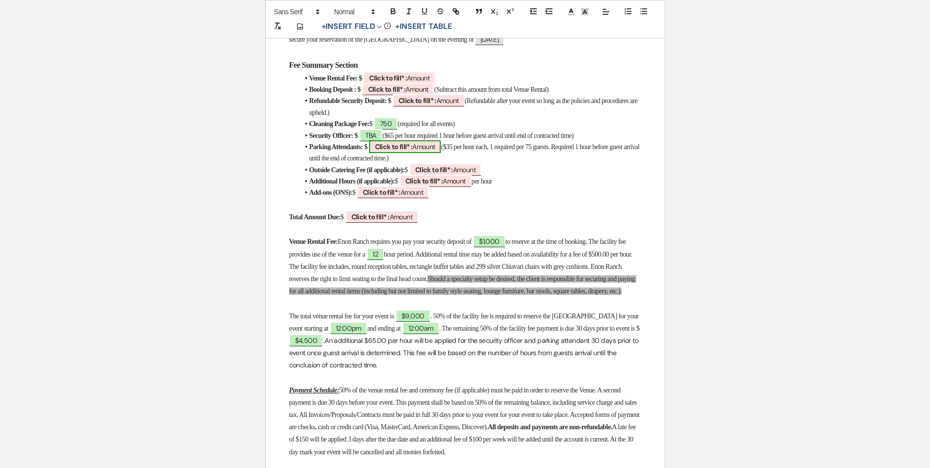
click at [409, 142] on b "Click to fill* :" at bounding box center [394, 146] width 38 height 9
select select "owner"
select select "Amount"
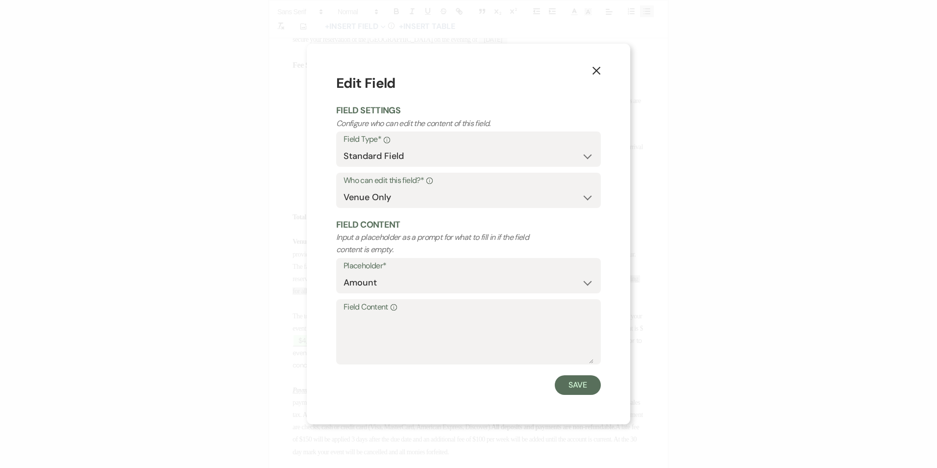
click at [597, 69] on icon "X" at bounding box center [596, 70] width 9 height 9
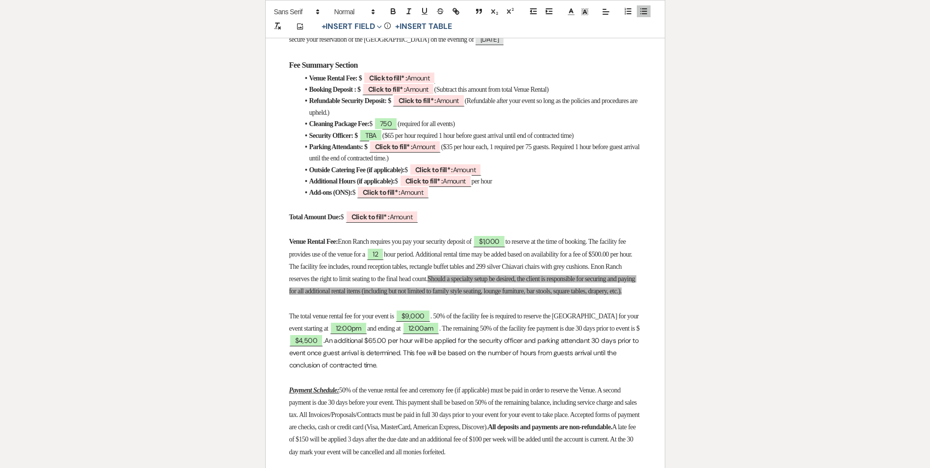
click at [486, 152] on li "Parking Attendants: $ ﻿ Click to fill* : Amount ﻿ ($35 per hour each, 1 require…" at bounding box center [470, 152] width 342 height 23
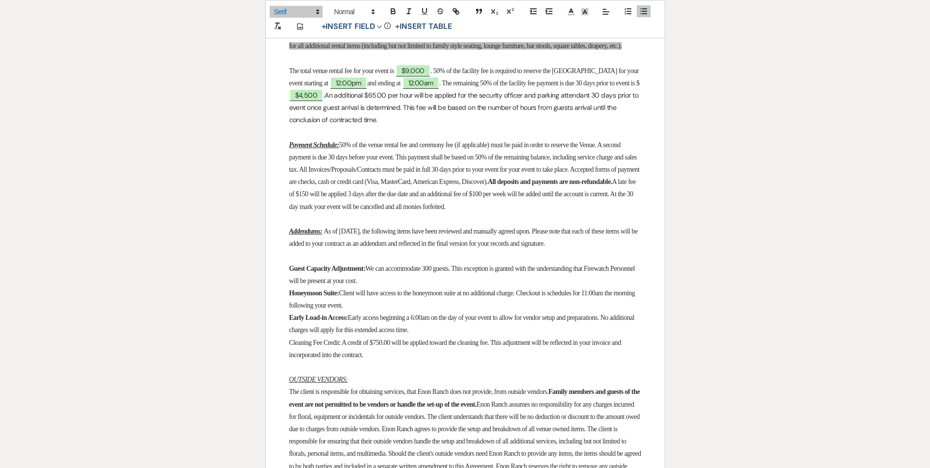
scroll to position [686, 0]
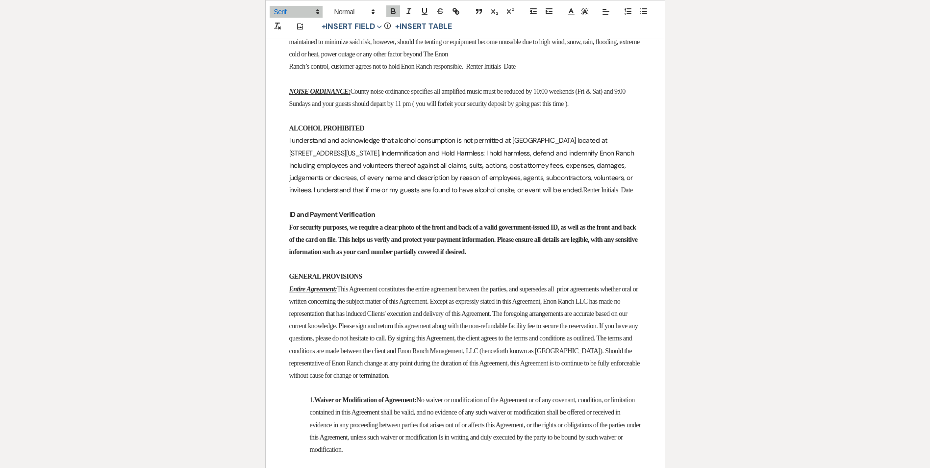
scroll to position [2745, 0]
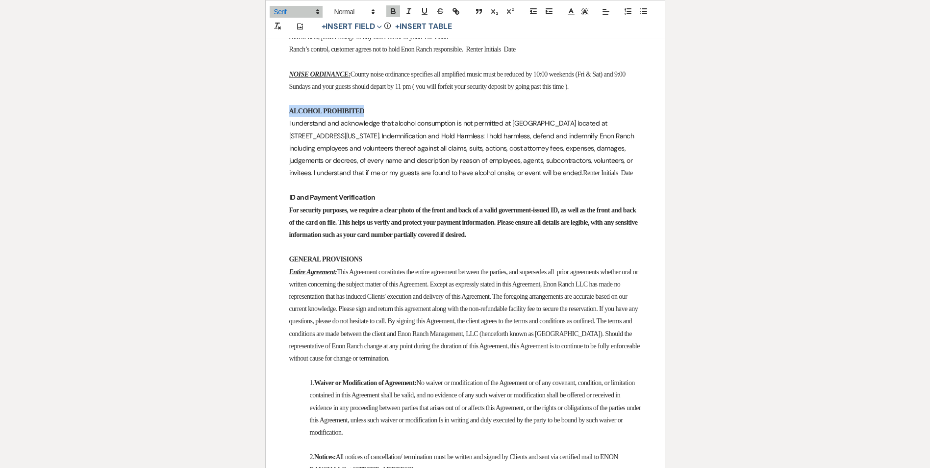
drag, startPoint x: 282, startPoint y: 283, endPoint x: 383, endPoint y: 274, distance: 101.3
click at [424, 11] on icon "button" at bounding box center [424, 11] width 9 height 9
click at [408, 12] on line "button" at bounding box center [408, 11] width 1 height 5
click at [361, 115] on u "ALCOHOL PROHIBITED" at bounding box center [325, 110] width 72 height 7
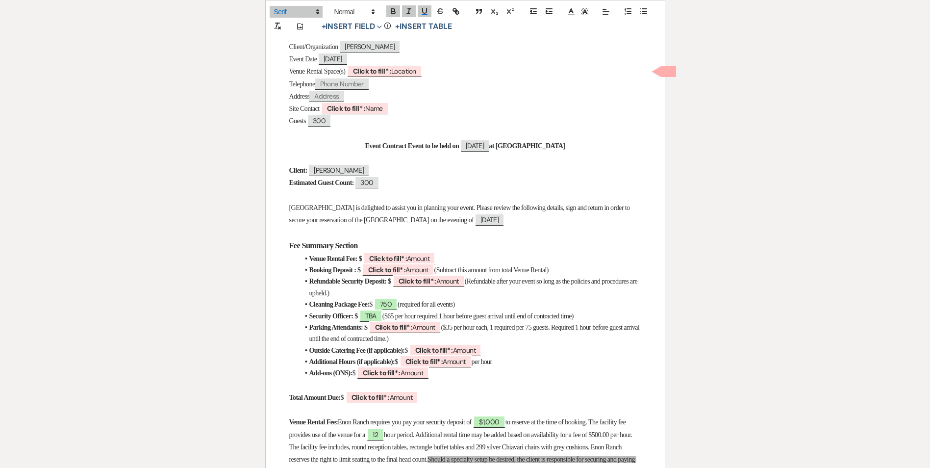
scroll to position [196, 0]
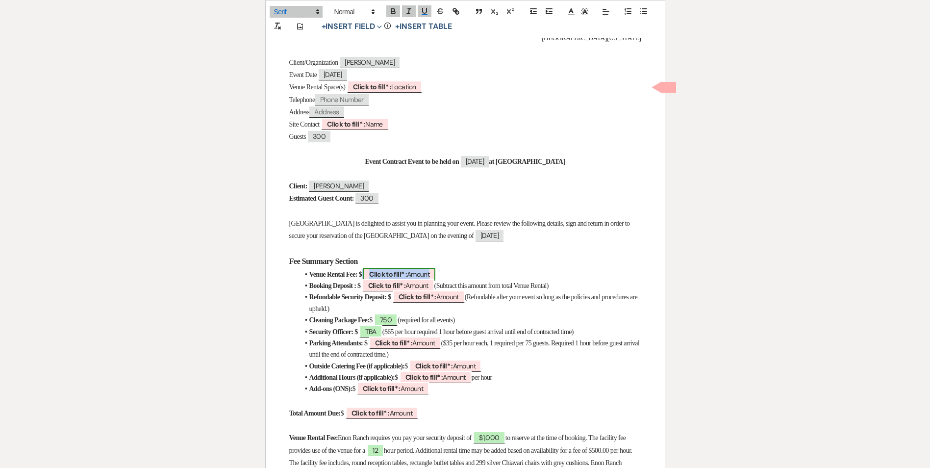
click at [388, 271] on b "Click to fill* :" at bounding box center [388, 274] width 38 height 9
select select "owner"
select select "Amount"
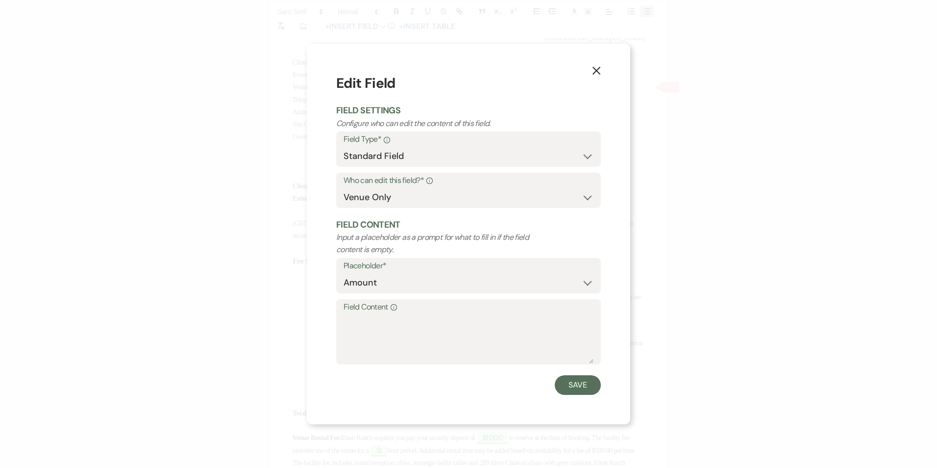
click at [598, 62] on button "X" at bounding box center [596, 69] width 15 height 17
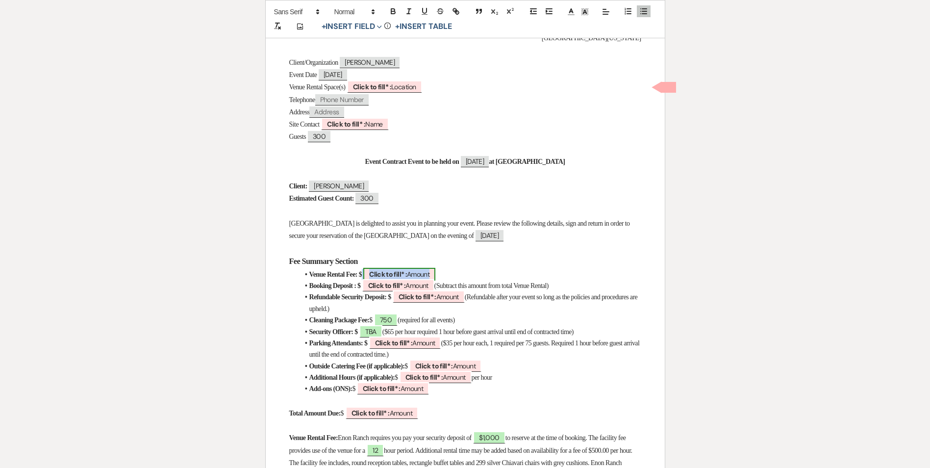
click at [396, 272] on b "Click to fill* :" at bounding box center [388, 274] width 38 height 9
select select "owner"
select select "Amount"
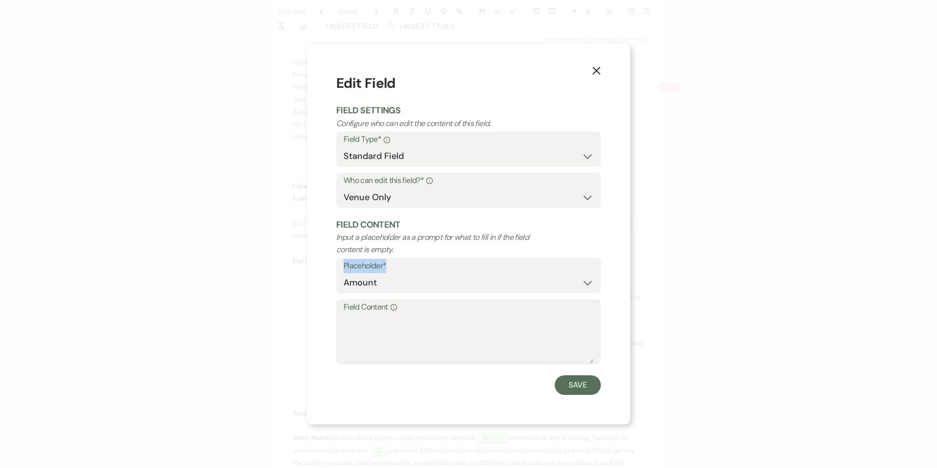
click at [396, 272] on label "Placeholder*" at bounding box center [469, 266] width 250 height 14
click at [372, 326] on textarea "Field Content Info" at bounding box center [469, 338] width 250 height 49
type textarea "9,000"
click at [579, 387] on button "Save" at bounding box center [578, 385] width 46 height 20
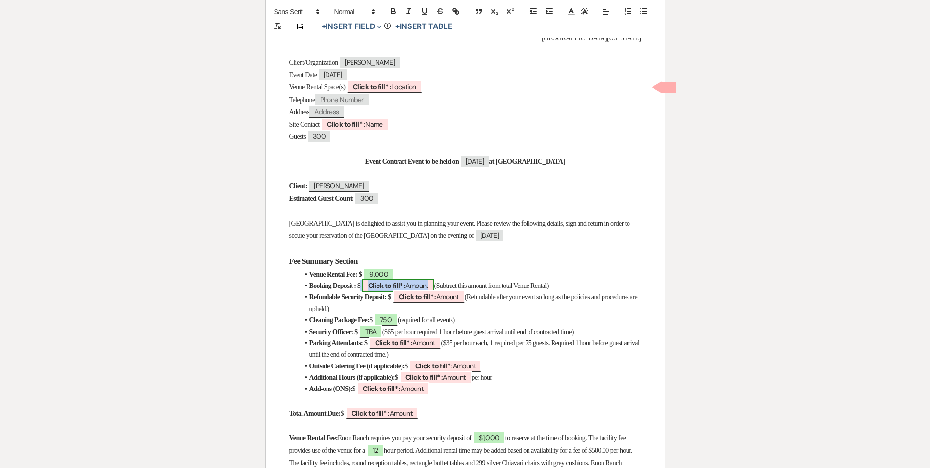
click at [426, 282] on span "Click to fill* : Amount" at bounding box center [398, 285] width 72 height 13
select select "owner"
select select "Amount"
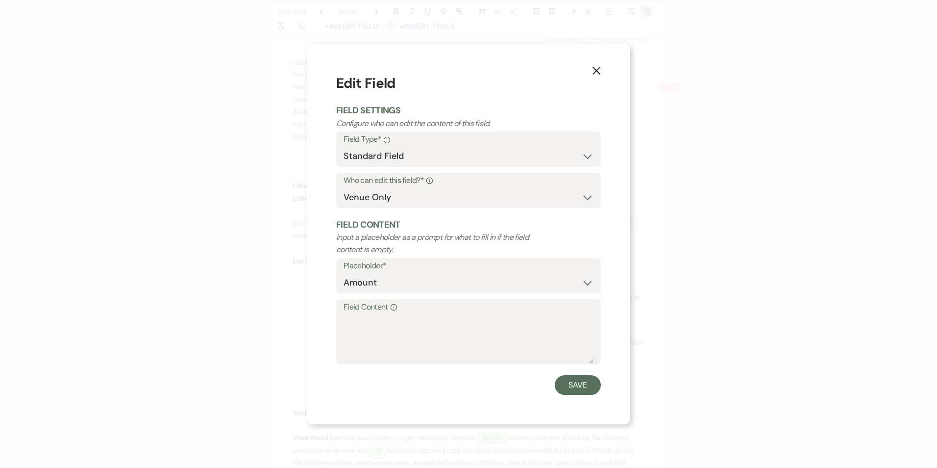
click at [598, 63] on button "X" at bounding box center [596, 69] width 15 height 17
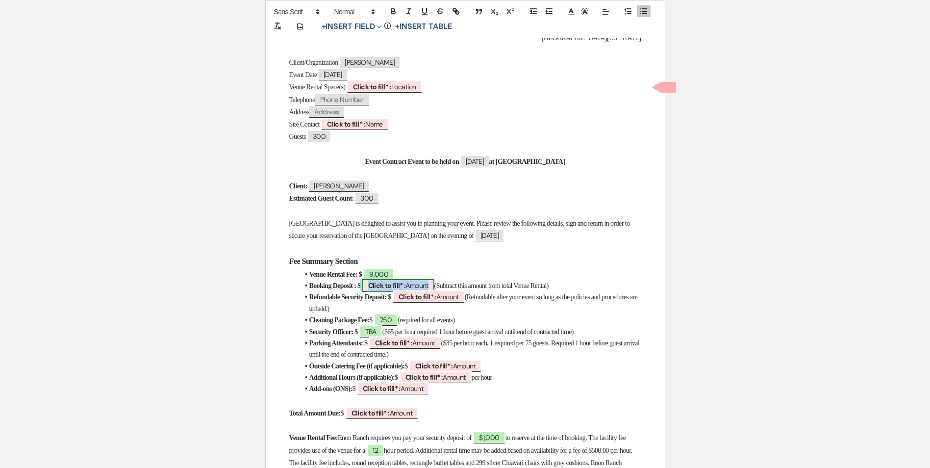
click at [406, 287] on b "Click to fill* :" at bounding box center [387, 285] width 38 height 9
select select "owner"
select select "Amount"
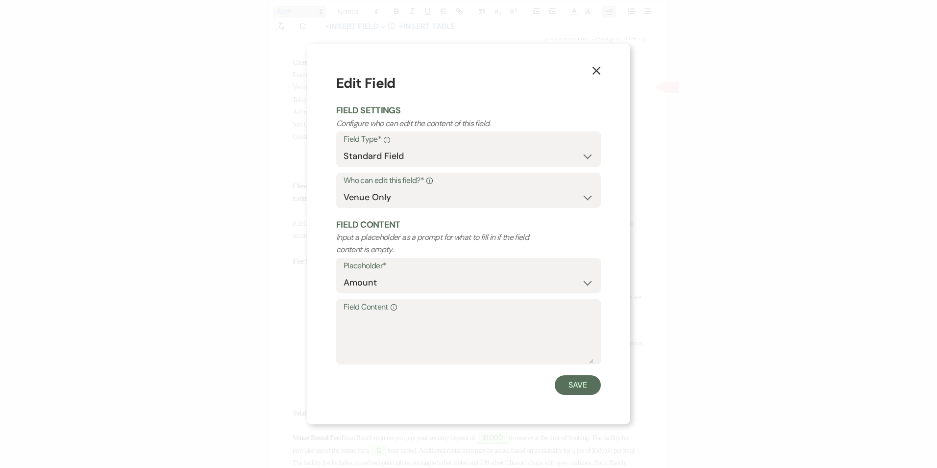
click at [596, 66] on icon "X" at bounding box center [596, 70] width 9 height 9
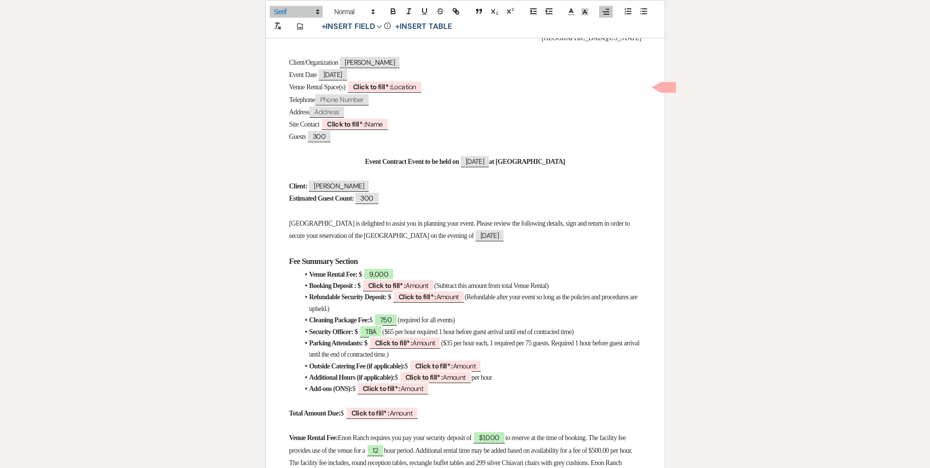
drag, startPoint x: 586, startPoint y: 286, endPoint x: 297, endPoint y: 282, distance: 288.2
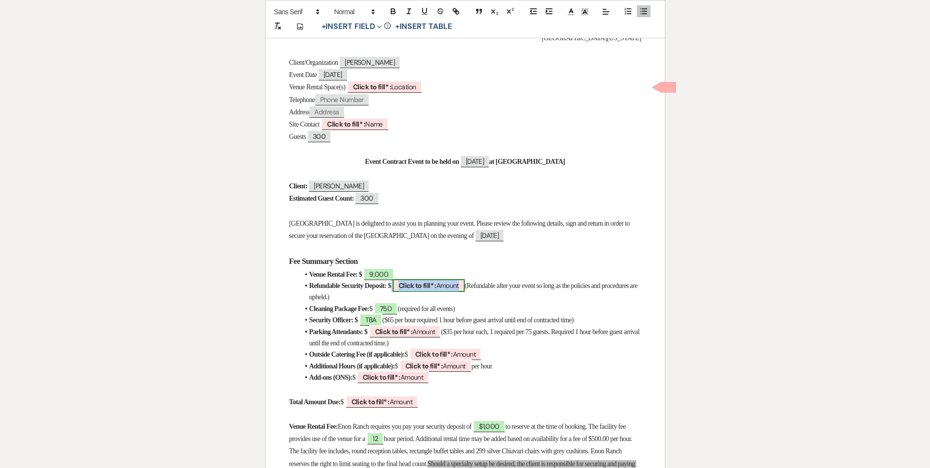
click at [436, 281] on b "Click to fill* :" at bounding box center [417, 285] width 38 height 9
select select "owner"
select select "Amount"
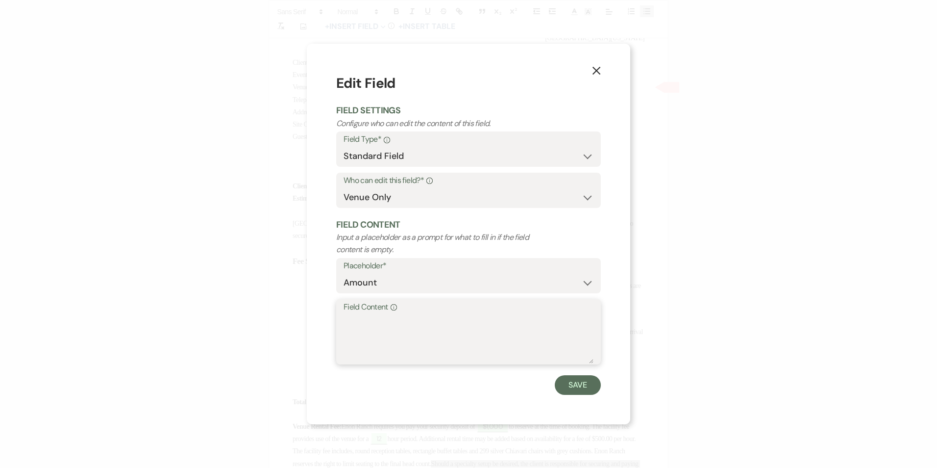
click at [393, 347] on textarea "Field Content Info" at bounding box center [469, 338] width 250 height 49
type textarea "1,500"
click at [581, 385] on button "Save" at bounding box center [578, 385] width 46 height 20
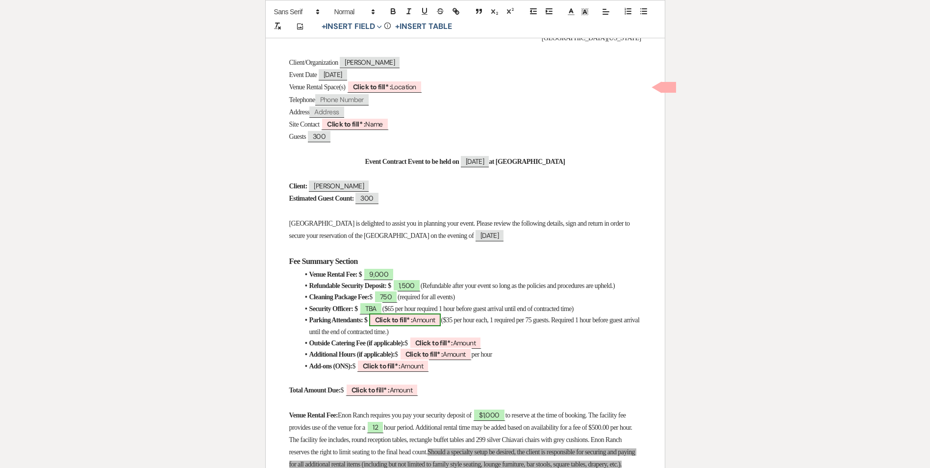
click at [407, 324] on b "Click to fill* :" at bounding box center [394, 319] width 38 height 9
select select "owner"
select select "Amount"
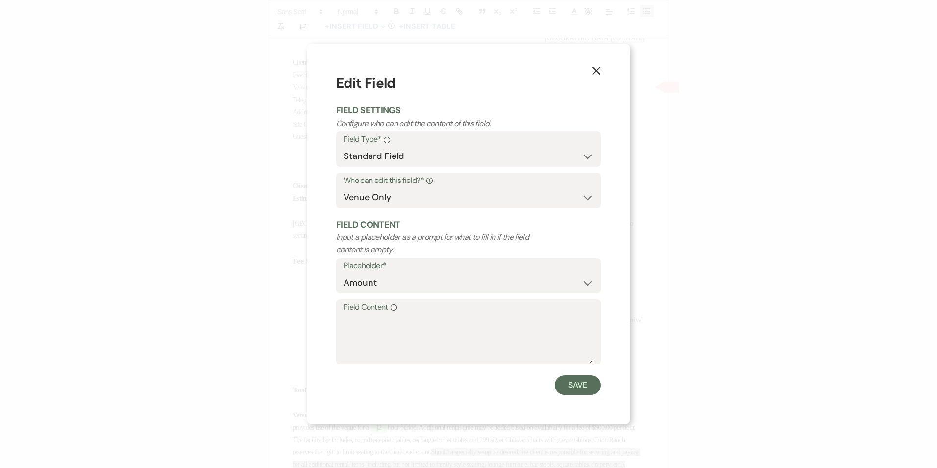
click at [595, 66] on icon "X" at bounding box center [596, 70] width 9 height 9
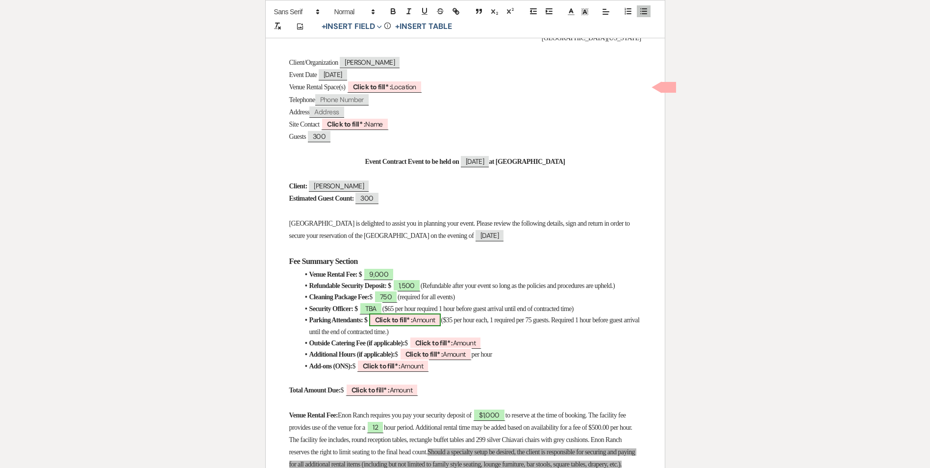
click at [410, 324] on b "Click to fill* :" at bounding box center [394, 319] width 38 height 9
select select "owner"
select select "Amount"
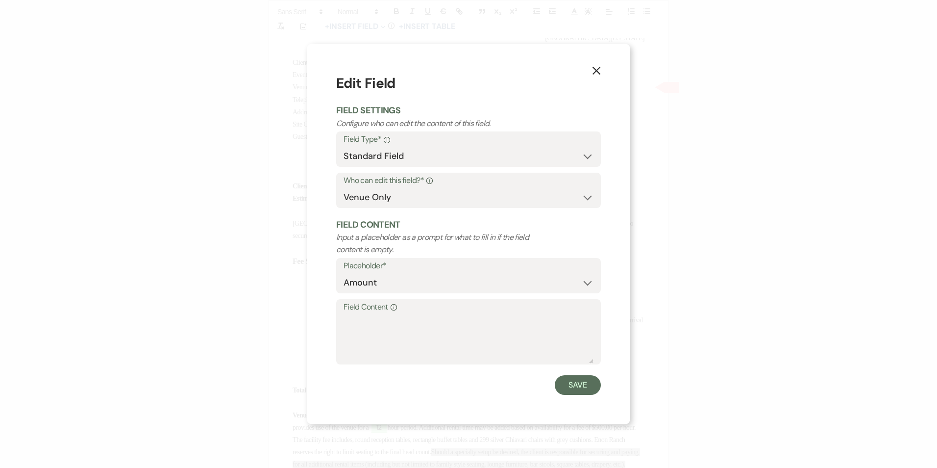
click at [602, 69] on button "X" at bounding box center [596, 69] width 15 height 17
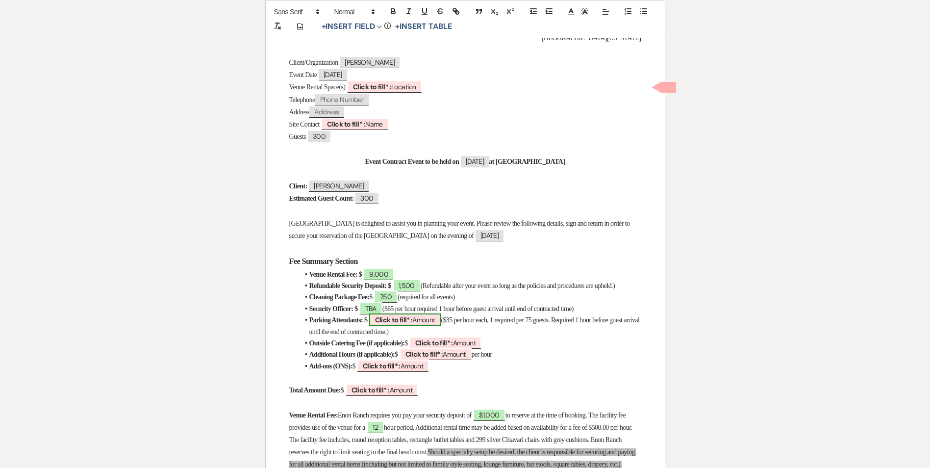
click at [427, 326] on span "Click to fill* : Amount" at bounding box center [405, 319] width 72 height 13
select select "owner"
select select "Amount"
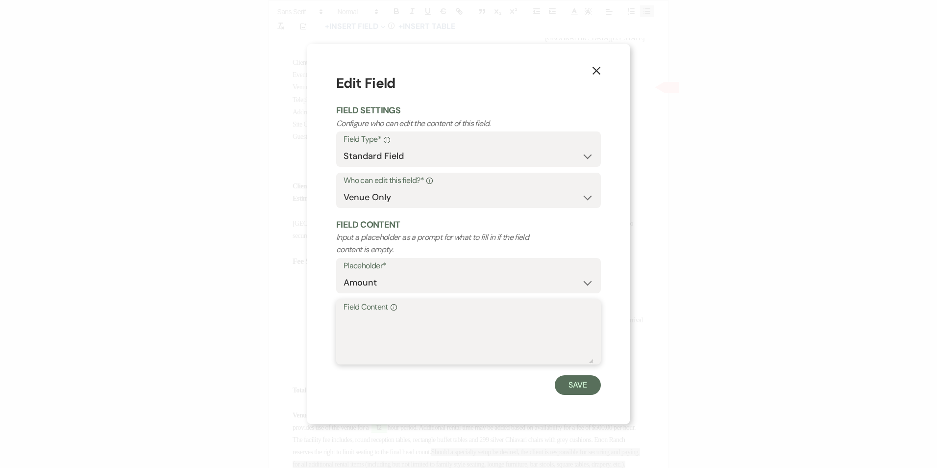
click at [423, 326] on textarea "Field Content Info" at bounding box center [469, 338] width 250 height 49
type textarea "TBA"
click at [570, 389] on button "Save" at bounding box center [578, 385] width 46 height 20
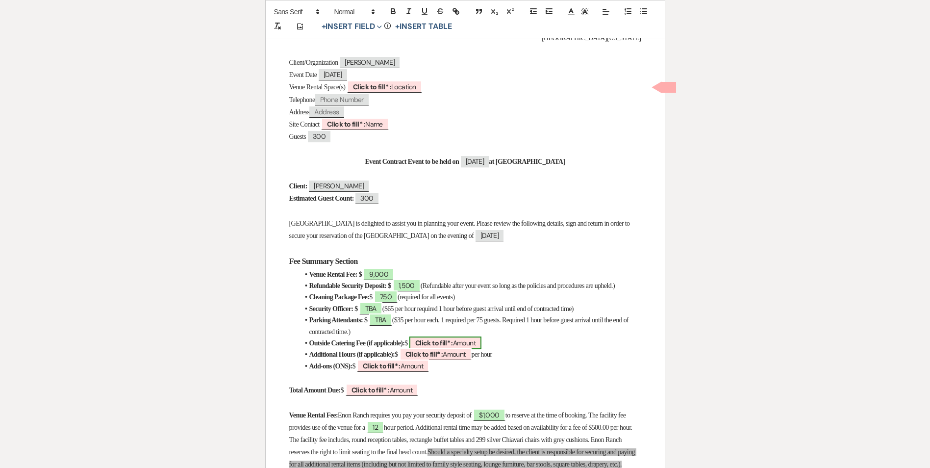
click at [453, 347] on b "Click to fill* :" at bounding box center [434, 342] width 38 height 9
select select "owner"
select select "Amount"
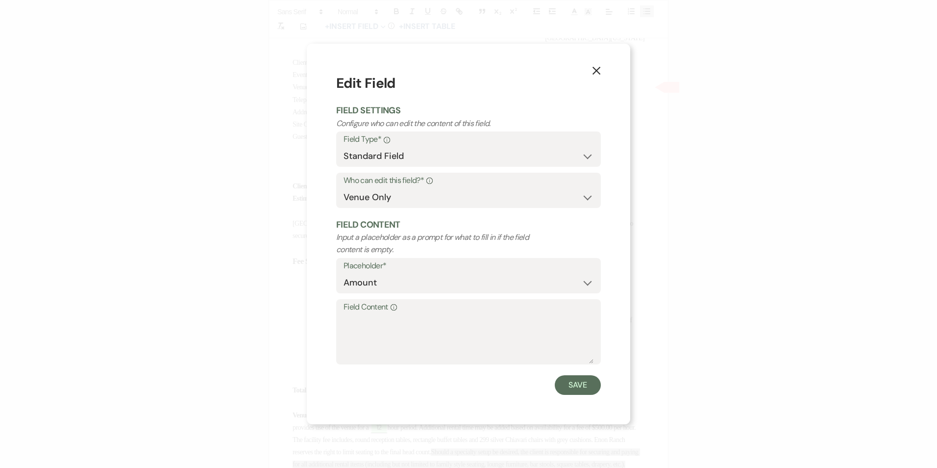
click at [595, 67] on icon "X" at bounding box center [596, 70] width 9 height 9
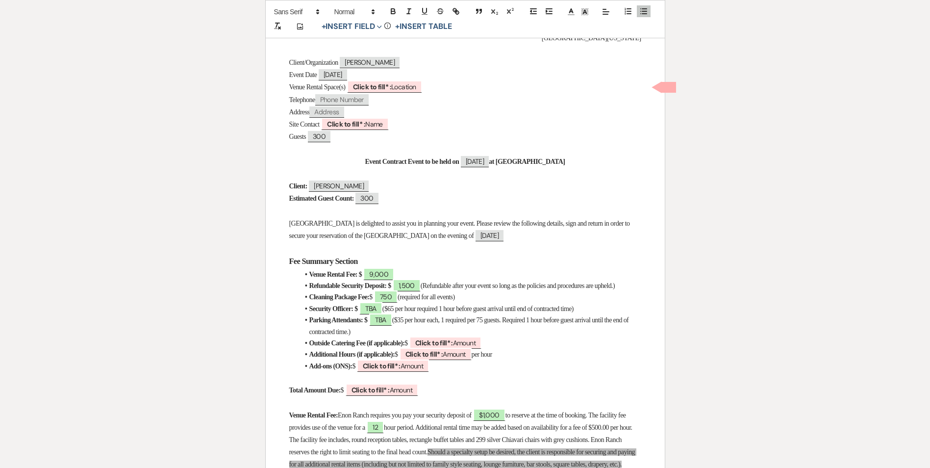
click at [515, 345] on li "Outside Catering Fee (if applicable): $ ﻿ Click to fill* : Amount ﻿" at bounding box center [470, 342] width 342 height 11
click at [341, 348] on li "Outside Catering Fee (if applicable): $ ﻿ Click to fill* : Amount ﻿" at bounding box center [470, 342] width 342 height 11
click at [309, 347] on strong "Outside Catering Fee (if applicable):" at bounding box center [357, 342] width 96 height 7
drag, startPoint x: 303, startPoint y: 351, endPoint x: 531, endPoint y: 350, distance: 227.9
click at [531, 348] on li "Outside Catering Fee (if applicable): $ ﻿ Click to fill* : Amount ﻿" at bounding box center [470, 342] width 342 height 11
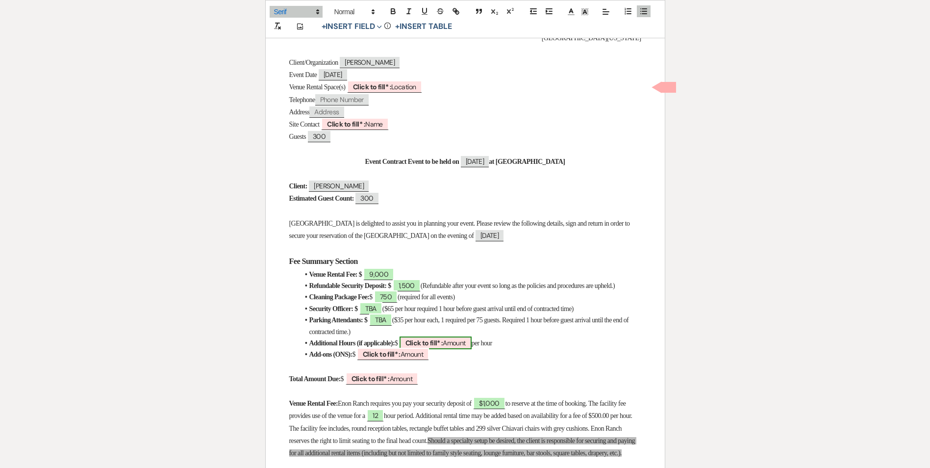
click at [443, 347] on b "Click to fill* :" at bounding box center [424, 342] width 38 height 9
select select "owner"
select select "Amount"
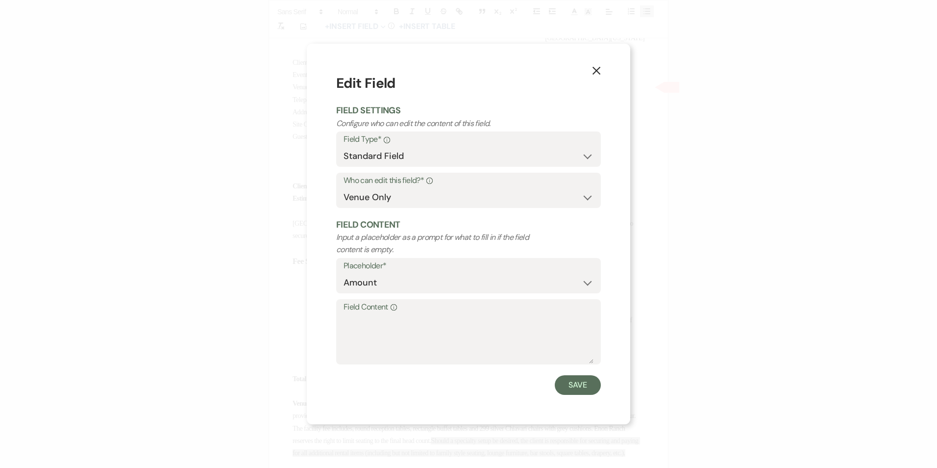
click at [596, 72] on icon "X" at bounding box center [596, 70] width 9 height 9
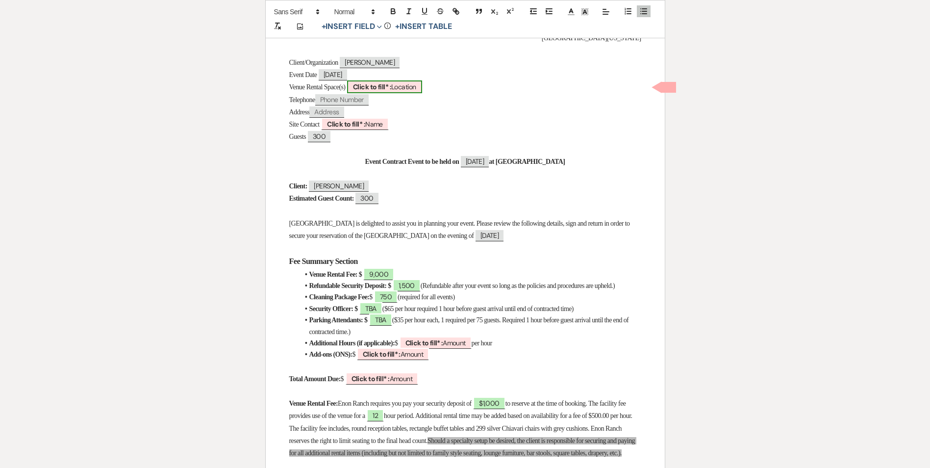
click at [391, 83] on b "Click to fill* :" at bounding box center [372, 86] width 38 height 9
select select "owner"
select select "Location"
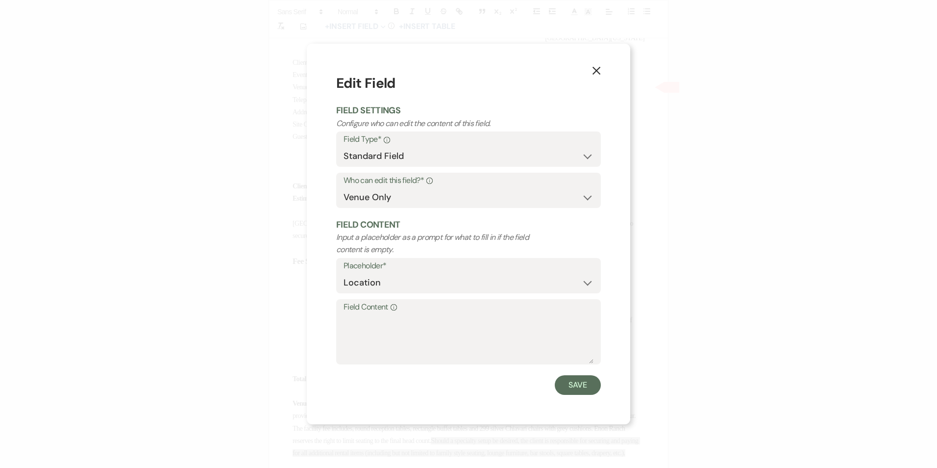
click at [598, 69] on use "button" at bounding box center [597, 71] width 8 height 8
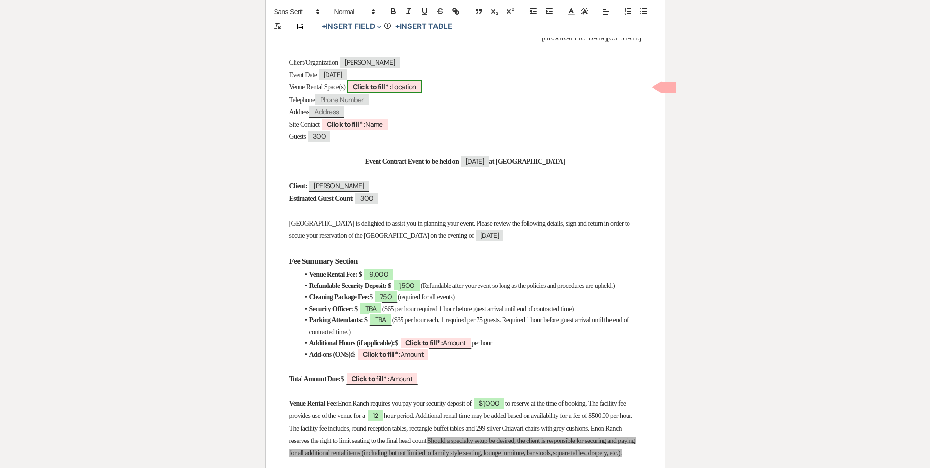
click at [379, 88] on b "Click to fill* :" at bounding box center [372, 86] width 38 height 9
select select "owner"
select select "Location"
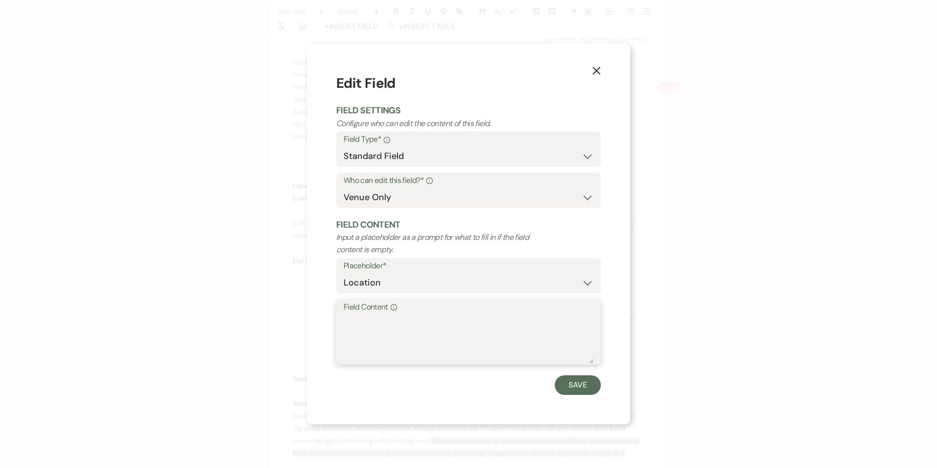
click at [366, 321] on textarea "Field Content Info" at bounding box center [469, 338] width 250 height 49
drag, startPoint x: 339, startPoint y: 321, endPoint x: 419, endPoint y: 327, distance: 80.1
click at [419, 327] on div "Field Content Info Ballroom," at bounding box center [468, 331] width 265 height 65
drag, startPoint x: 419, startPoint y: 327, endPoint x: 327, endPoint y: 327, distance: 91.2
click at [327, 327] on div "X Edit Field Field Settings Configure who can edit the content of this field. F…" at bounding box center [468, 234] width 323 height 380
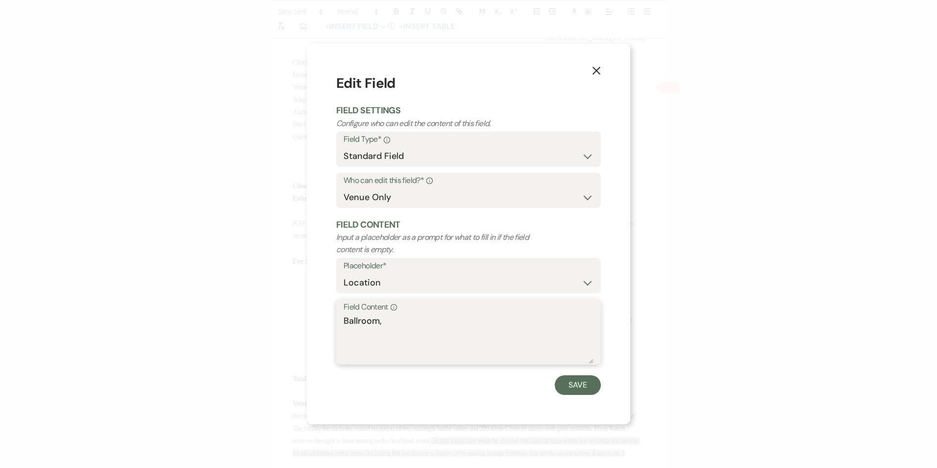
paste textarea "Pavilion, Arena, Fountain Grove, Enon Oasis, Bridal Suite, Grooms Room"
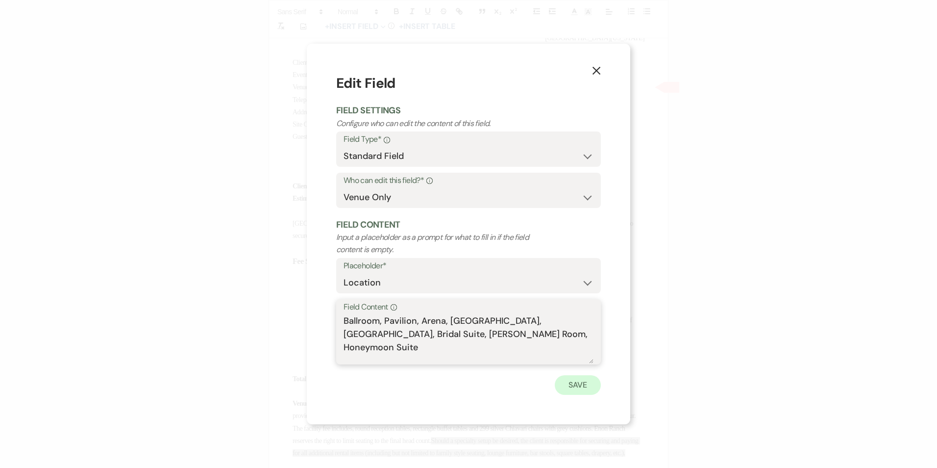
type textarea "Ballroom, Pavilion, Arena, Fountain Grove, Enon Oasis, Bridal Suite, Grooms Roo…"
click at [579, 384] on button "Save" at bounding box center [578, 385] width 46 height 20
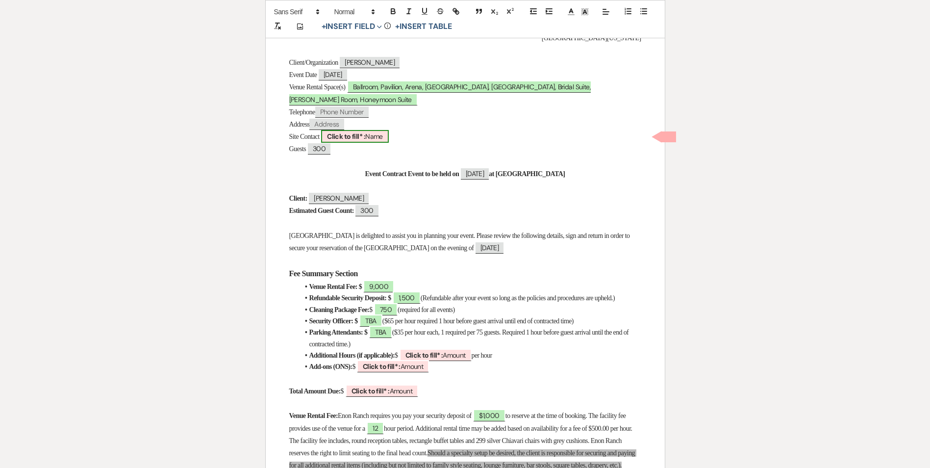
click at [357, 133] on b "Click to fill* :" at bounding box center [346, 136] width 38 height 9
select select "owner"
select select "Name"
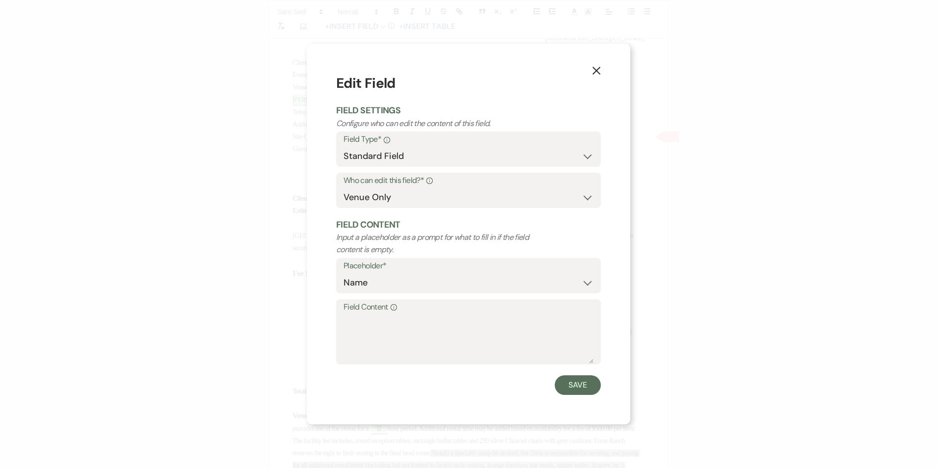
click at [595, 72] on use "button" at bounding box center [597, 71] width 8 height 8
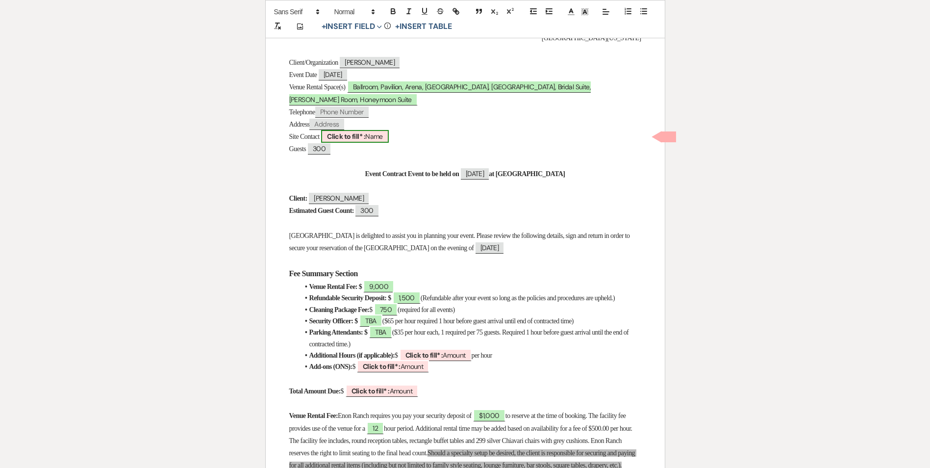
click at [342, 138] on b "Click to fill* :" at bounding box center [346, 136] width 38 height 9
select select "owner"
select select "Name"
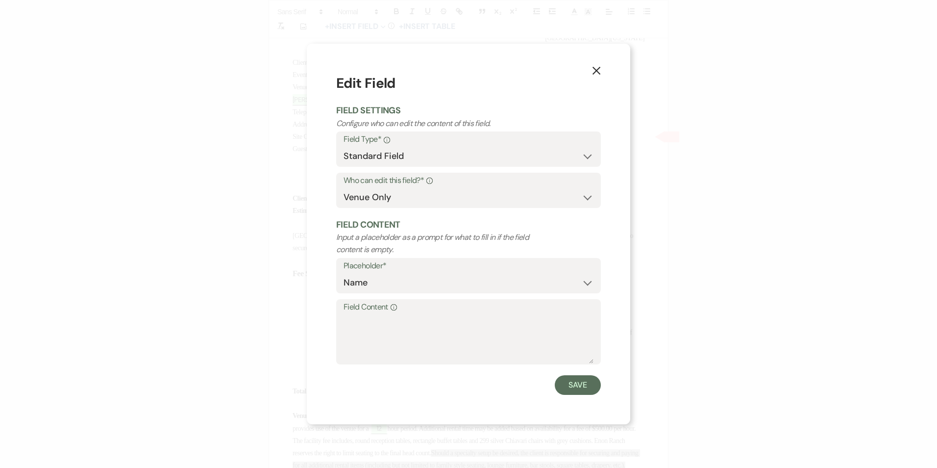
click at [293, 199] on div "X Edit Field Field Settings Configure who can edit the content of this field. F…" at bounding box center [468, 234] width 937 height 468
click at [367, 323] on textarea "Field Content Info" at bounding box center [469, 338] width 250 height 49
type textarea "t"
type textarea "TBA"
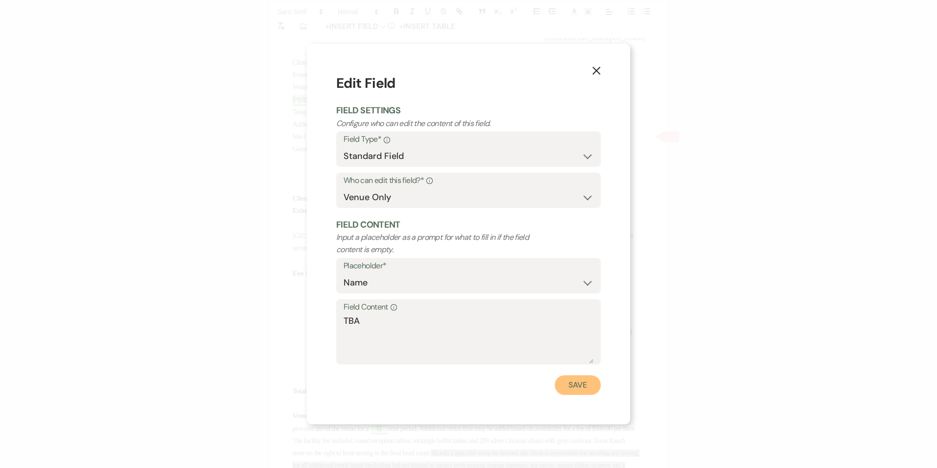
click at [570, 387] on button "Save" at bounding box center [578, 385] width 46 height 20
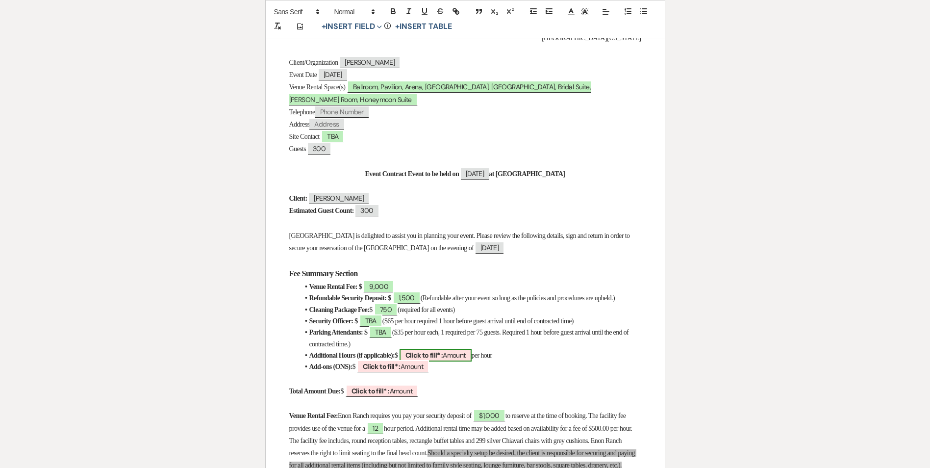
click at [443, 359] on b "Click to fill* :" at bounding box center [424, 354] width 38 height 9
select select "owner"
select select "Amount"
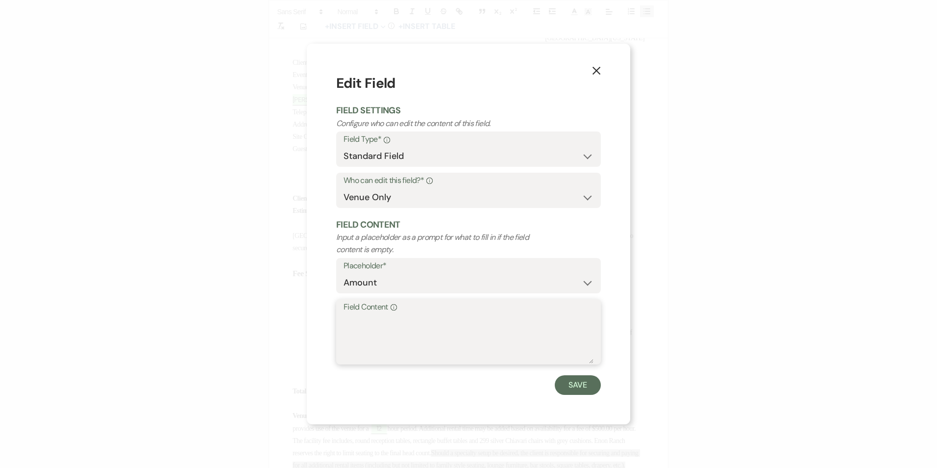
click at [451, 345] on textarea "Field Content Info" at bounding box center [469, 338] width 250 height 49
type textarea "n"
type textarea "N/A"
click at [571, 376] on button "Save" at bounding box center [578, 385] width 46 height 20
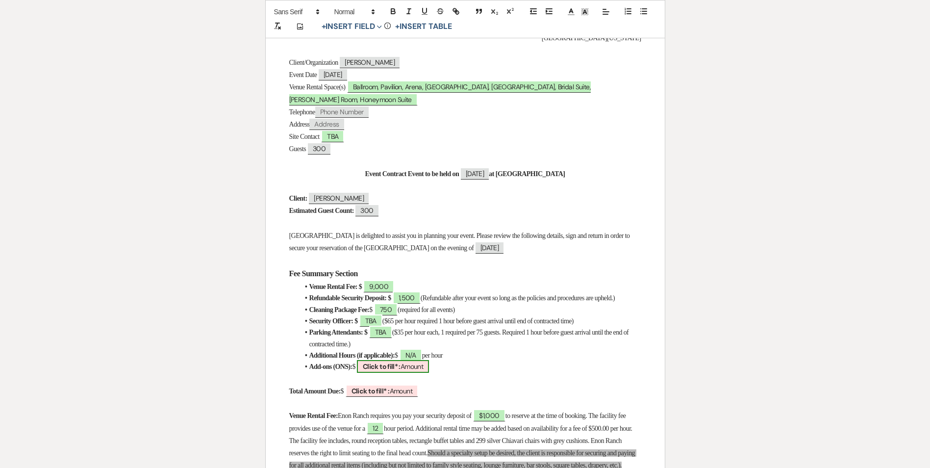
click at [398, 371] on b "Click to fill* :" at bounding box center [382, 366] width 38 height 9
select select "owner"
select select "Amount"
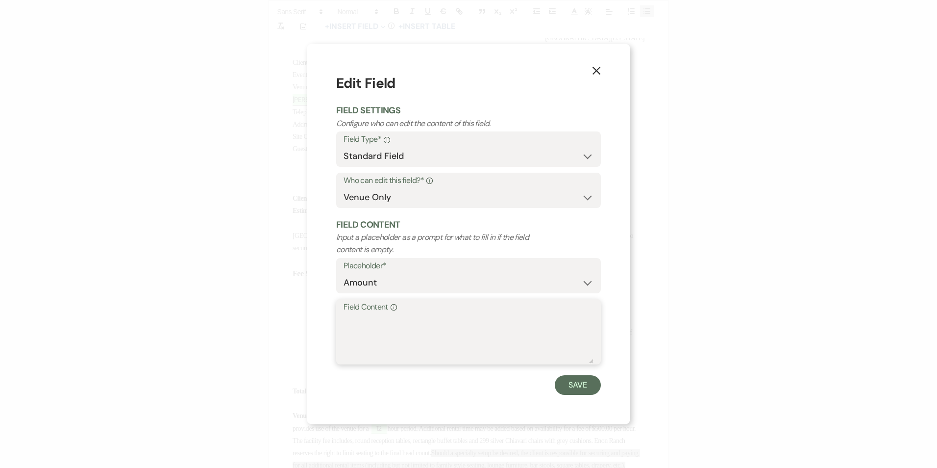
click at [405, 343] on textarea "Field Content Info" at bounding box center [469, 338] width 250 height 49
type textarea "N/A"
click at [567, 384] on button "Save" at bounding box center [578, 385] width 46 height 20
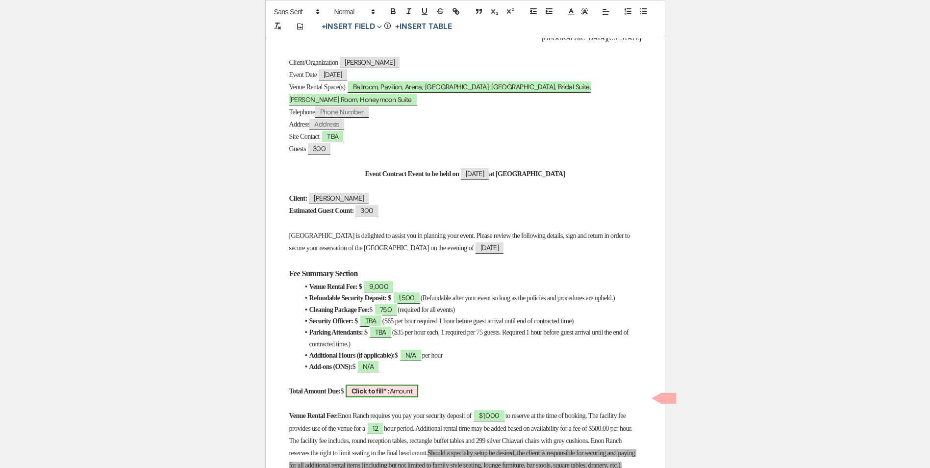
click at [390, 395] on b "Click to fill* :" at bounding box center [370, 390] width 38 height 9
select select "owner"
select select "Amount"
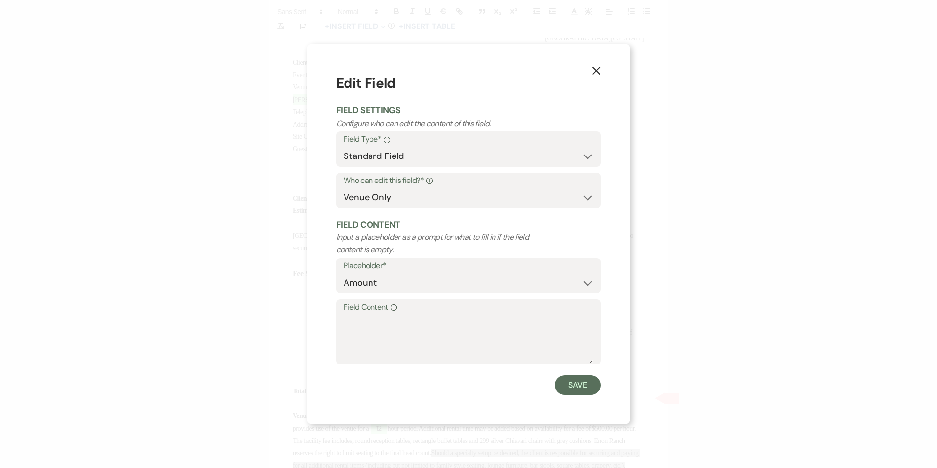
click at [599, 64] on button "X" at bounding box center [596, 69] width 15 height 17
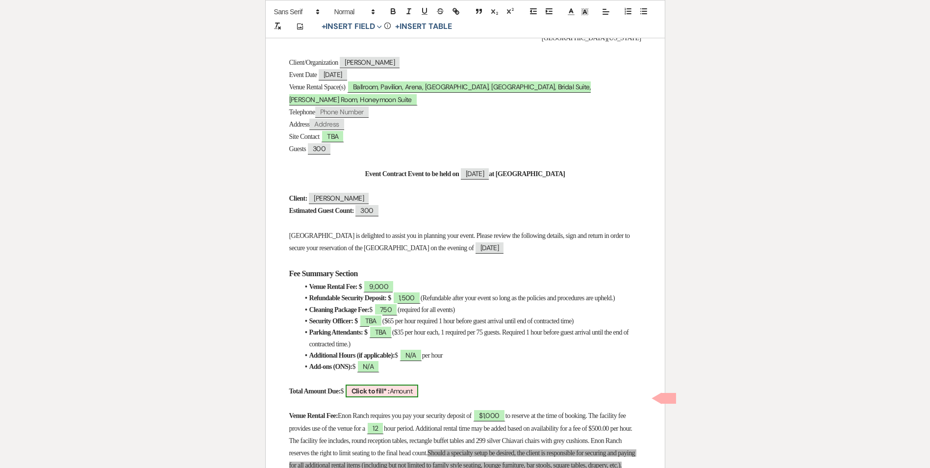
click at [390, 395] on b "Click to fill* :" at bounding box center [370, 390] width 38 height 9
select select "owner"
select select "Amount"
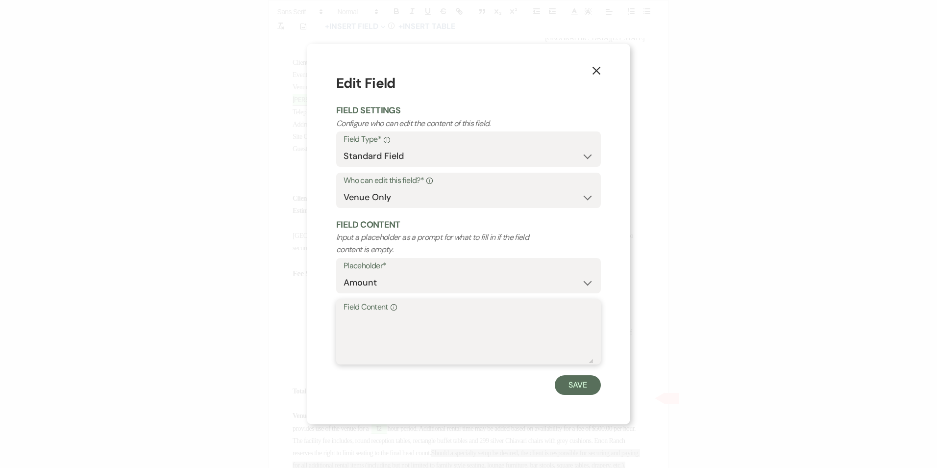
click at [401, 334] on textarea "Field Content Info" at bounding box center [469, 338] width 250 height 49
type textarea "11,250"
click at [587, 386] on button "Save" at bounding box center [578, 385] width 46 height 20
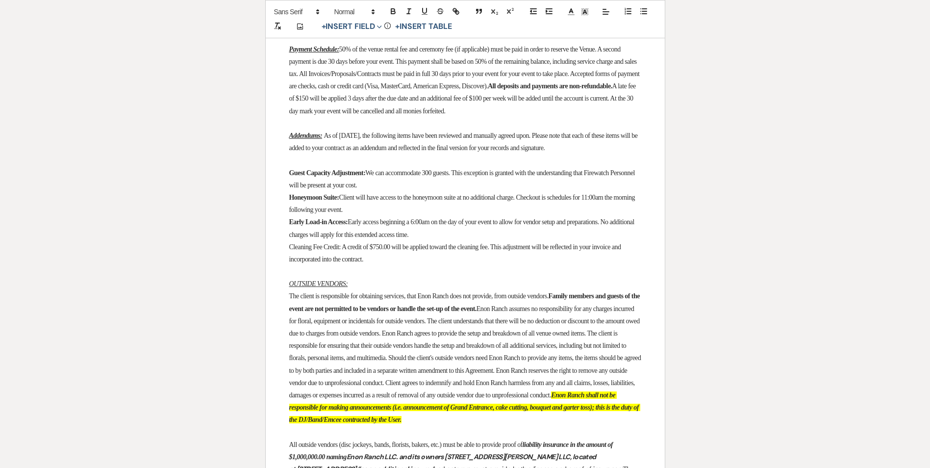
scroll to position [686, 0]
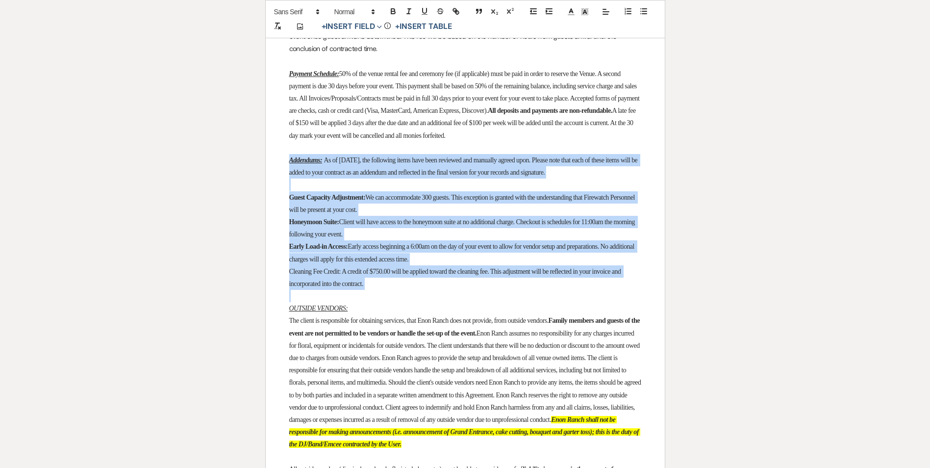
drag, startPoint x: 288, startPoint y: 192, endPoint x: 435, endPoint y: 323, distance: 197.1
copy div "Addendums: As of August 8, 2025, the following items have been reviewed and man…"
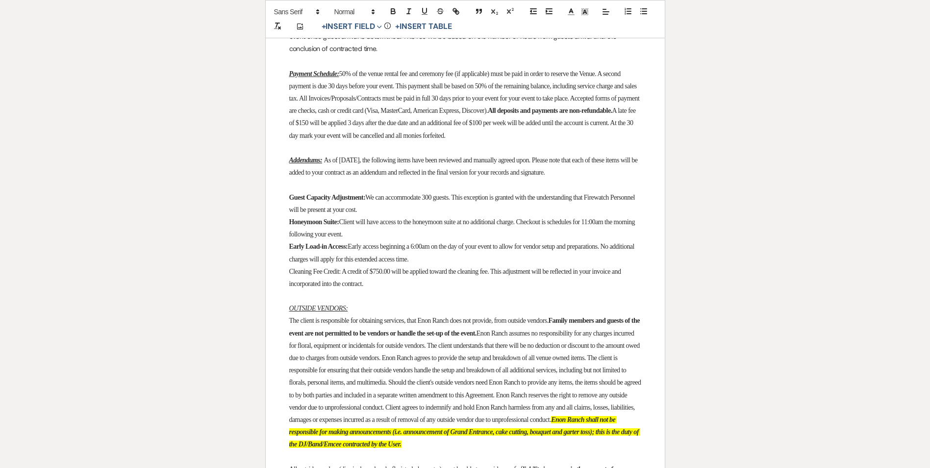
click at [354, 139] on span "A late fee of $150 will be applied 3 days after the due date and an additional …" at bounding box center [463, 123] width 348 height 32
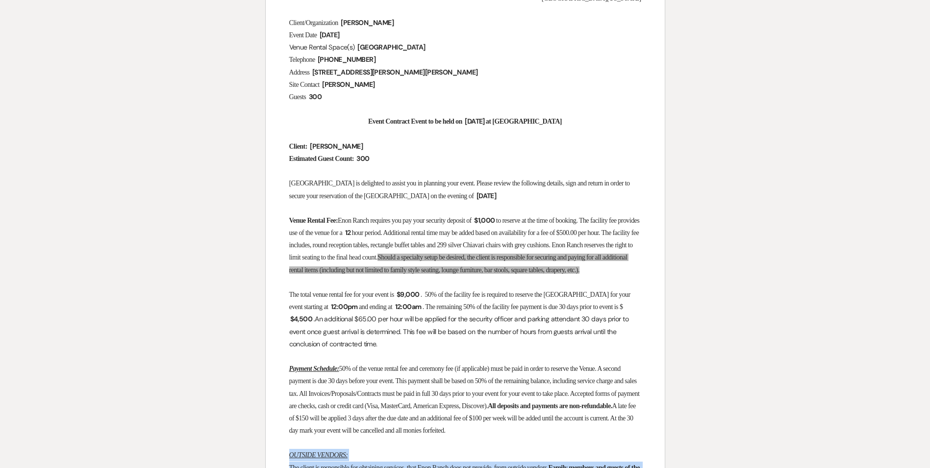
scroll to position [196, 0]
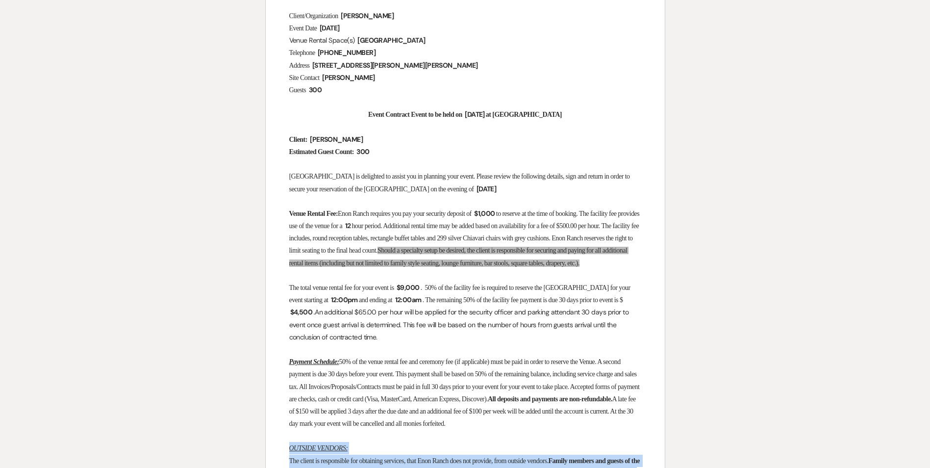
drag, startPoint x: 428, startPoint y: 298, endPoint x: 419, endPoint y: 298, distance: 8.8
click at [419, 293] on span "$9,000" at bounding box center [408, 287] width 25 height 11
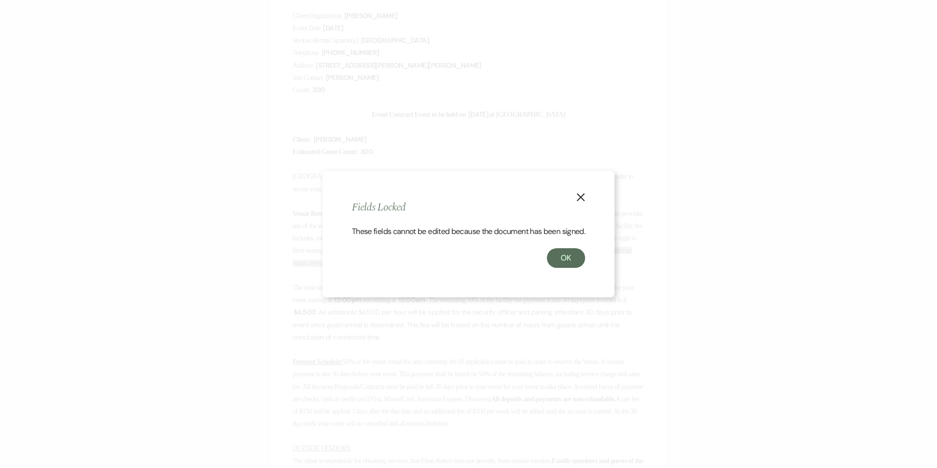
click at [577, 193] on icon "X" at bounding box center [580, 197] width 9 height 9
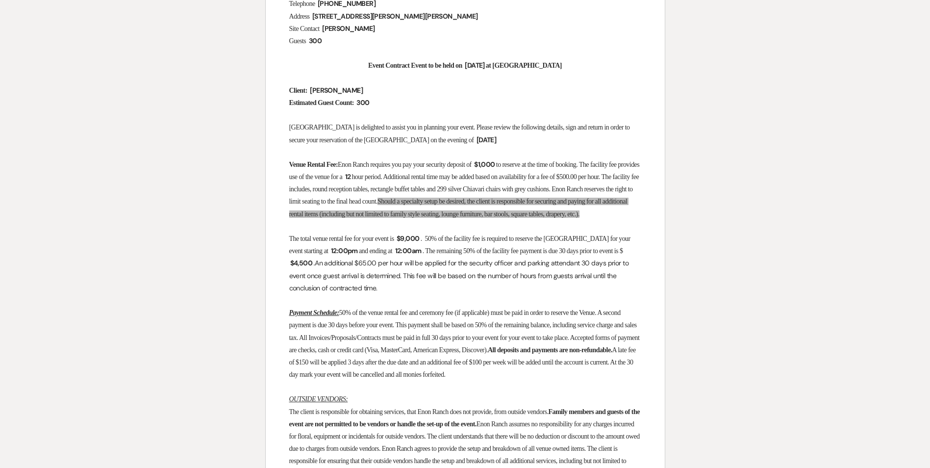
scroll to position [620, 0]
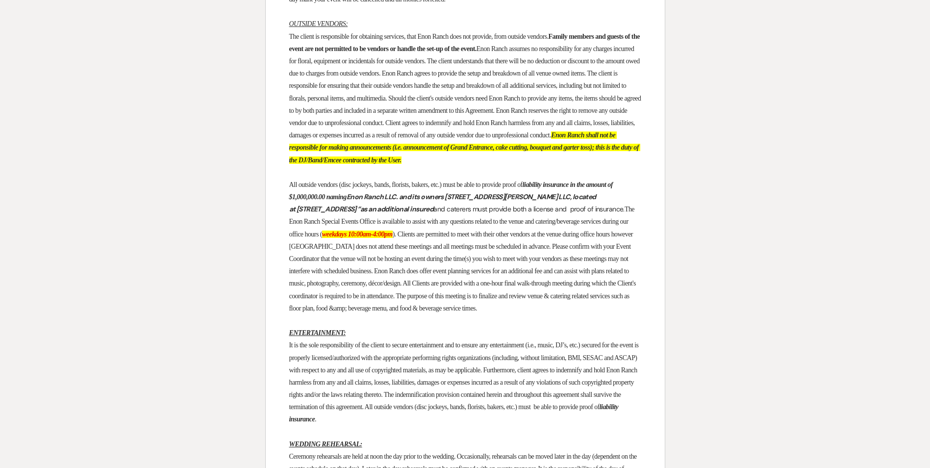
drag, startPoint x: 300, startPoint y: 62, endPoint x: 579, endPoint y: 181, distance: 303.7
click at [580, 166] on p "The client is responsible for obtaining services, that Enon Ranch does not prov…" at bounding box center [465, 98] width 352 height 136
click at [296, 237] on span "The Enon Ranch Special Events Office is available to assist with any questions …" at bounding box center [462, 221] width 347 height 32
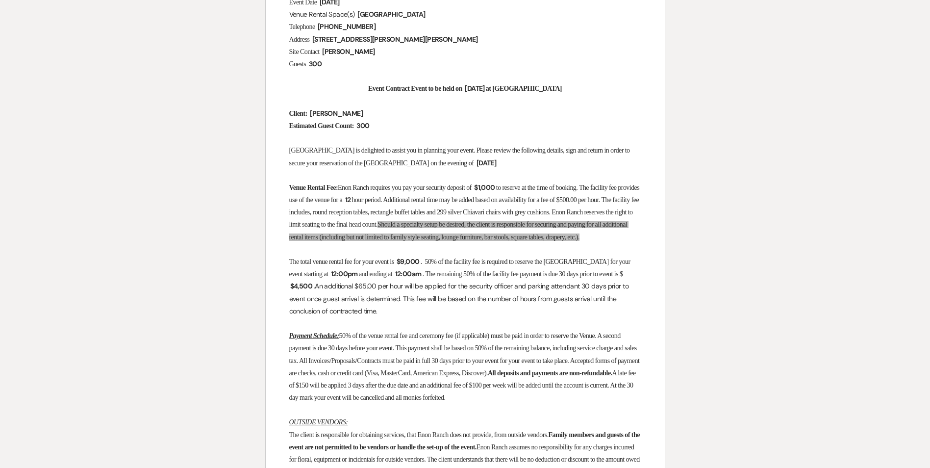
scroll to position [196, 0]
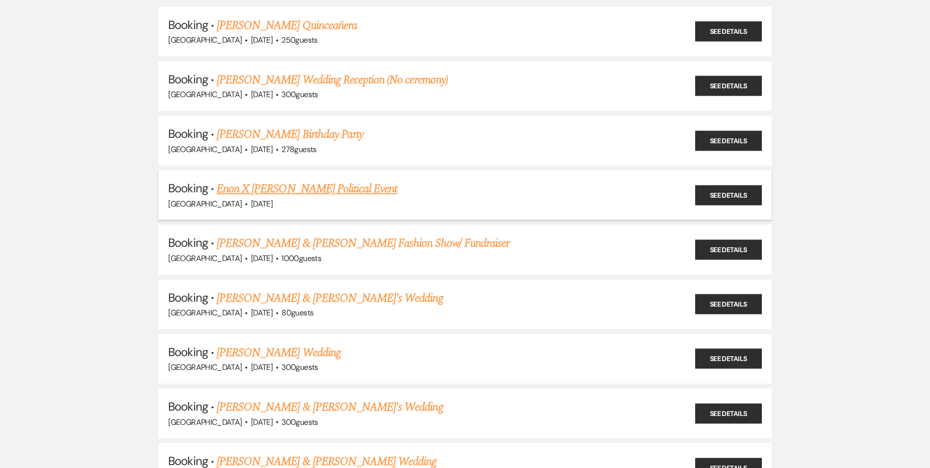
scroll to position [245, 0]
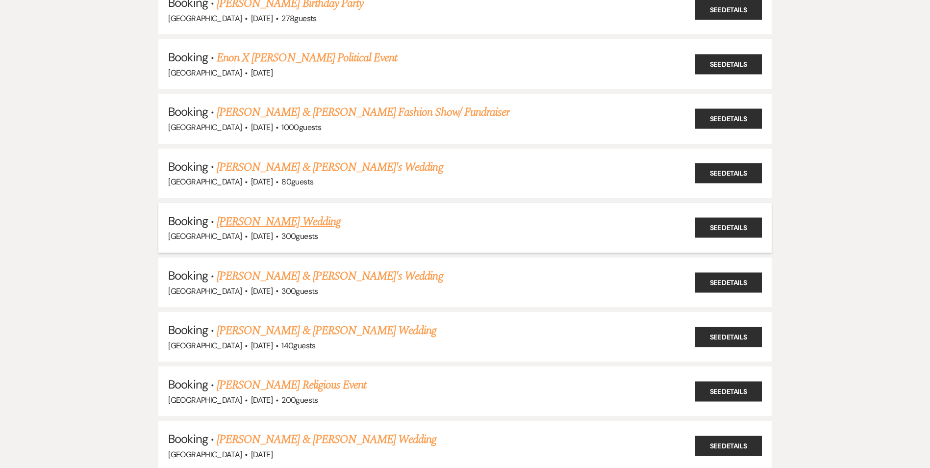
click at [243, 224] on link "[PERSON_NAME] Wedding" at bounding box center [279, 222] width 124 height 18
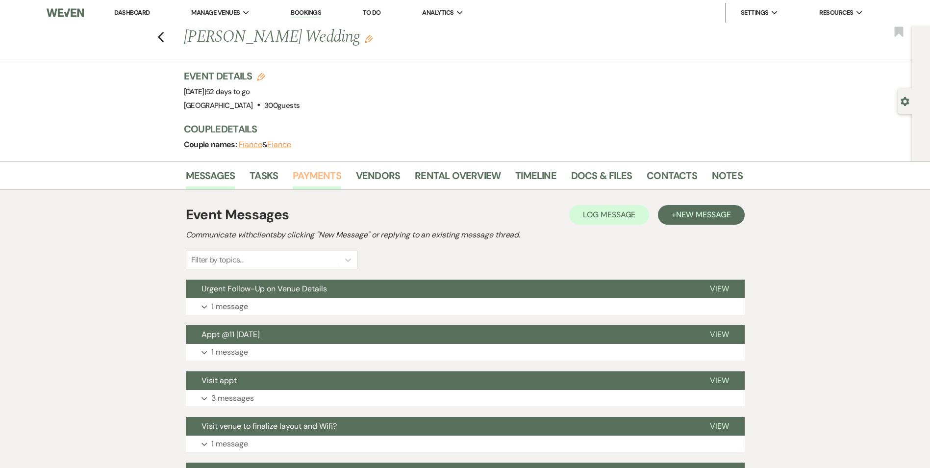
click at [310, 172] on link "Payments" at bounding box center [317, 179] width 49 height 22
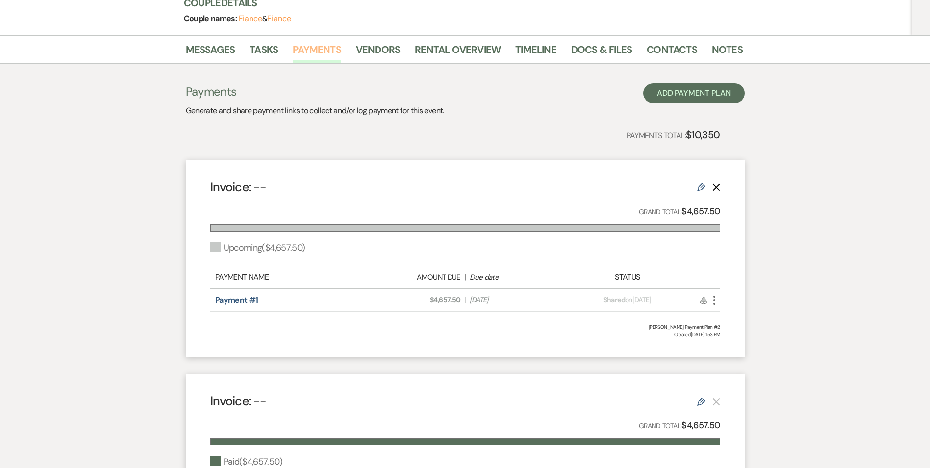
scroll to position [25, 0]
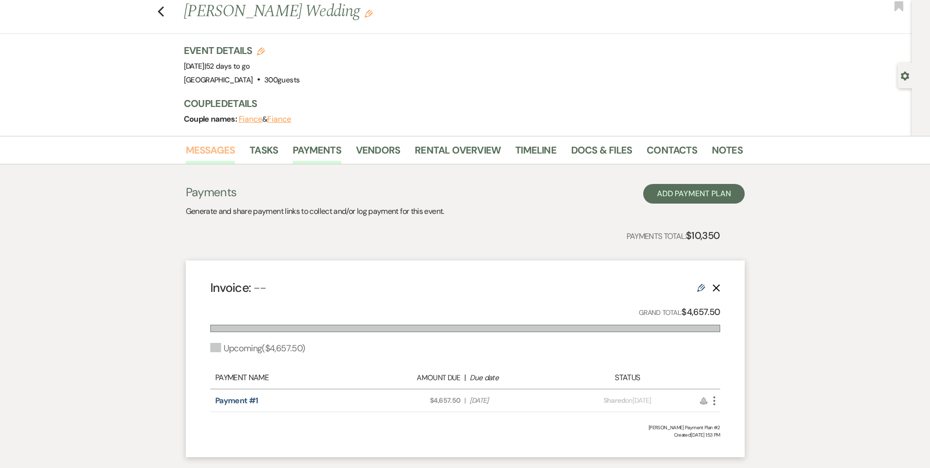
click at [204, 148] on link "Messages" at bounding box center [211, 153] width 50 height 22
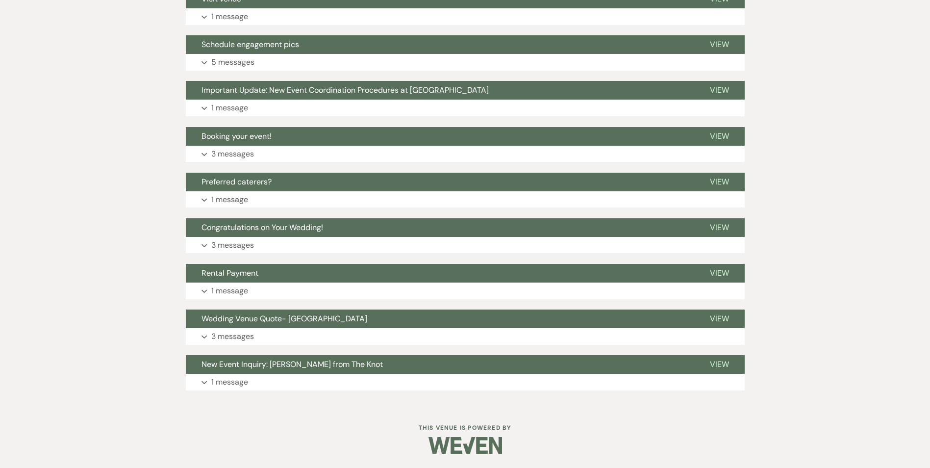
scroll to position [473, 0]
click at [276, 364] on span "New Event Inquiry: [PERSON_NAME] from The Knot" at bounding box center [291, 363] width 181 height 10
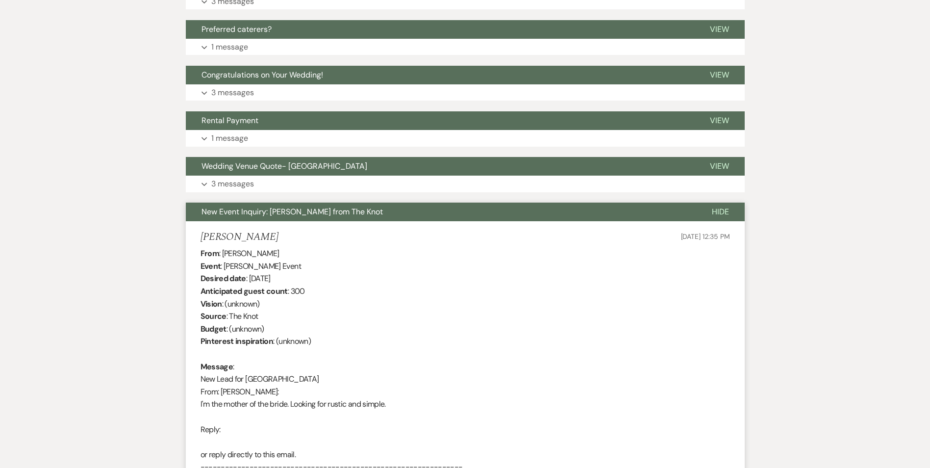
scroll to position [620, 0]
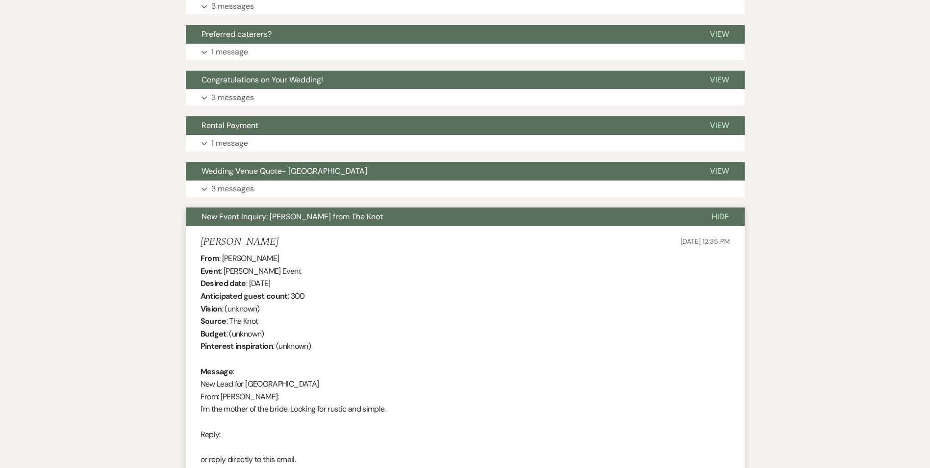
click at [298, 216] on span "New Event Inquiry: [PERSON_NAME] from The Knot" at bounding box center [291, 216] width 181 height 10
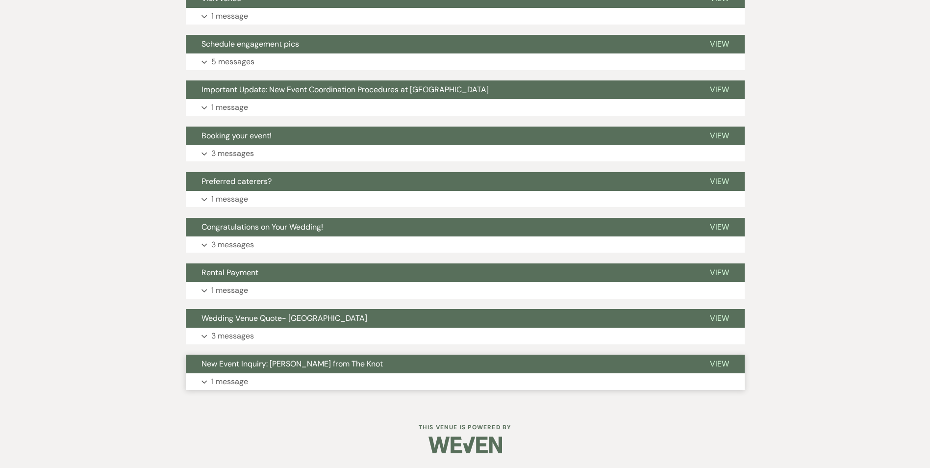
scroll to position [473, 0]
click at [258, 317] on span "Wedding Venue Quote- [GEOGRAPHIC_DATA]" at bounding box center [284, 318] width 166 height 10
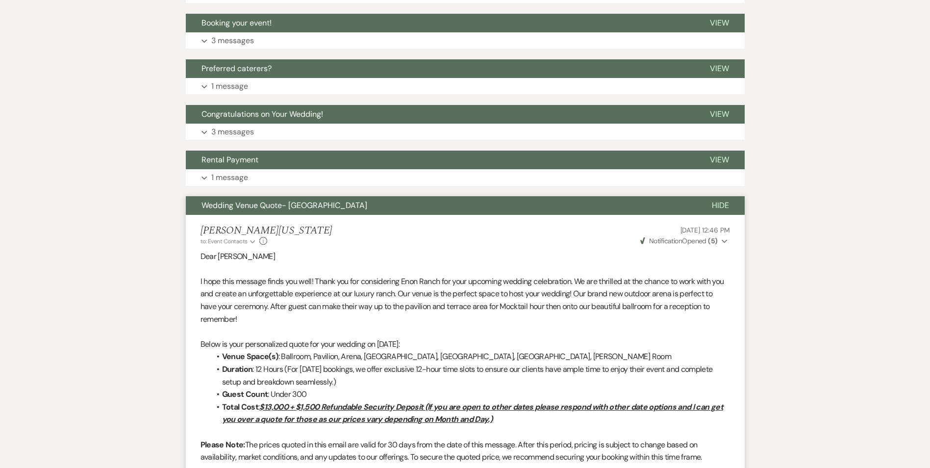
scroll to position [767, 0]
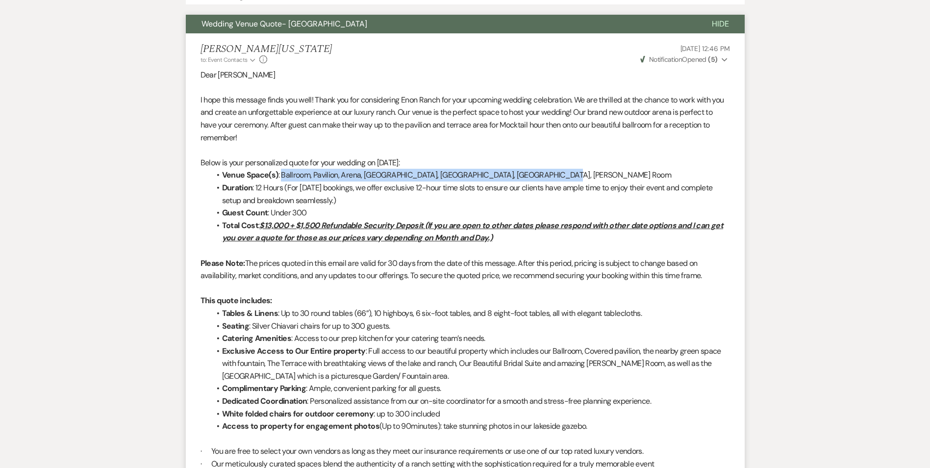
drag, startPoint x: 281, startPoint y: 175, endPoint x: 548, endPoint y: 173, distance: 266.6
click at [548, 173] on li "Venue Space(s) : Ballroom, Pavilion, Arena, [GEOGRAPHIC_DATA], [GEOGRAPHIC_DATA…" at bounding box center [470, 175] width 520 height 13
copy li "Ballroom, Pavilion, Arena, [GEOGRAPHIC_DATA], [GEOGRAPHIC_DATA], [GEOGRAPHIC_DA…"
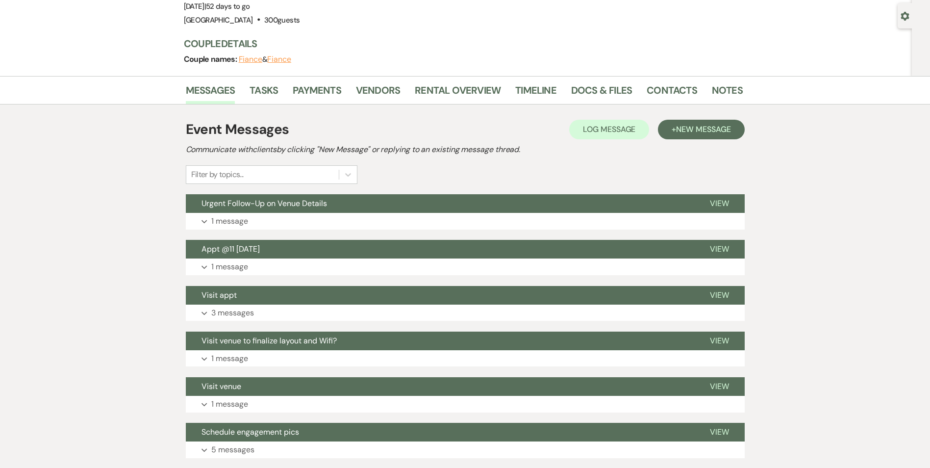
scroll to position [0, 0]
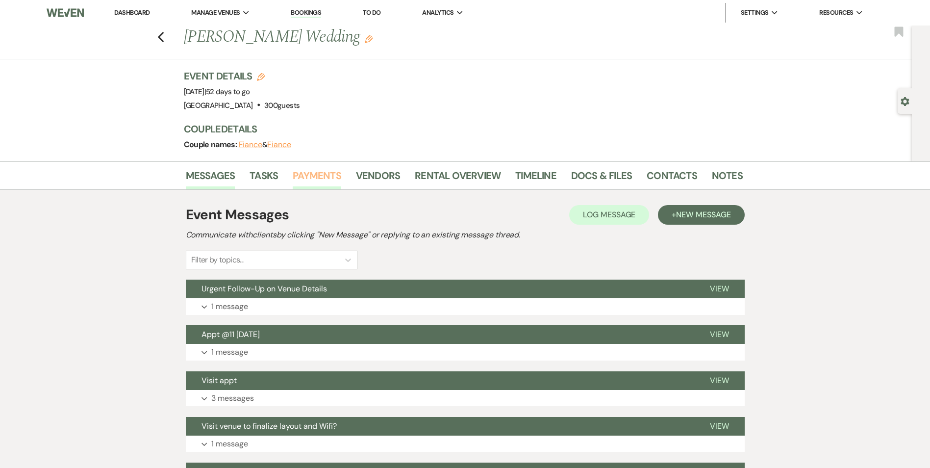
click at [308, 175] on link "Payments" at bounding box center [317, 179] width 49 height 22
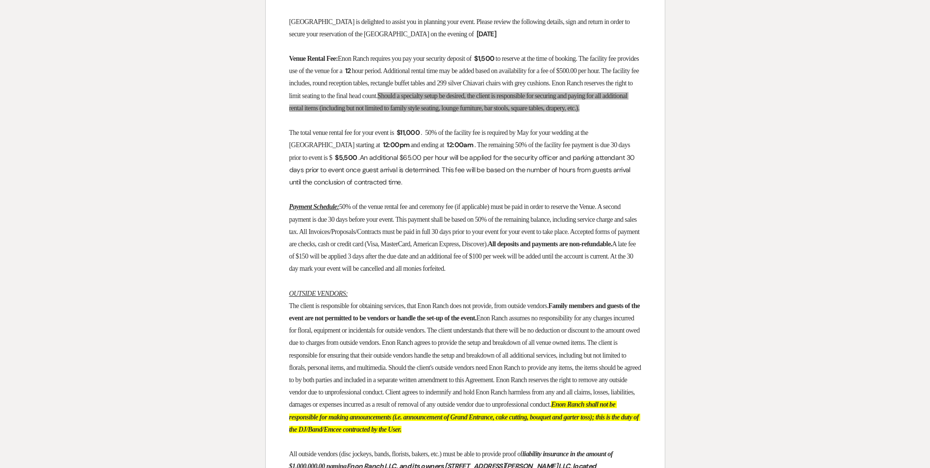
scroll to position [294, 0]
